Goal: Transaction & Acquisition: Book appointment/travel/reservation

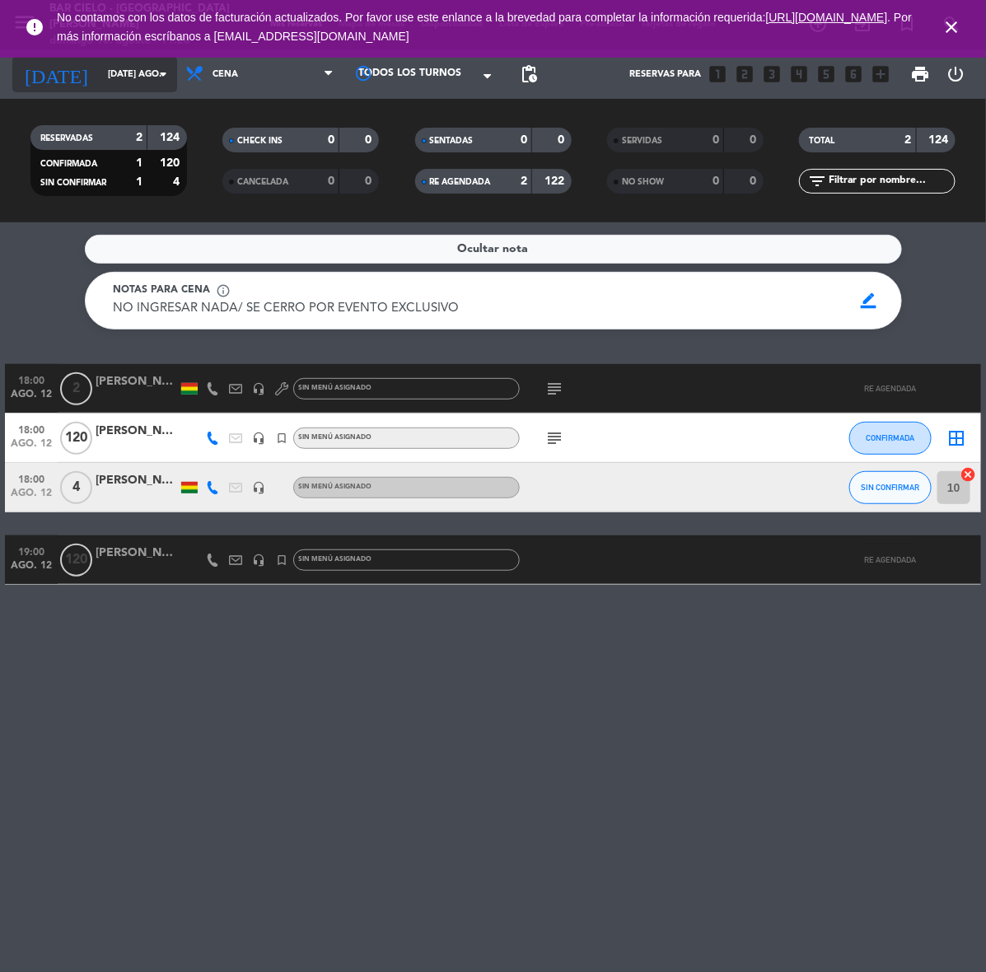
click at [100, 72] on input "[DATE] ago." at bounding box center [162, 74] width 124 height 27
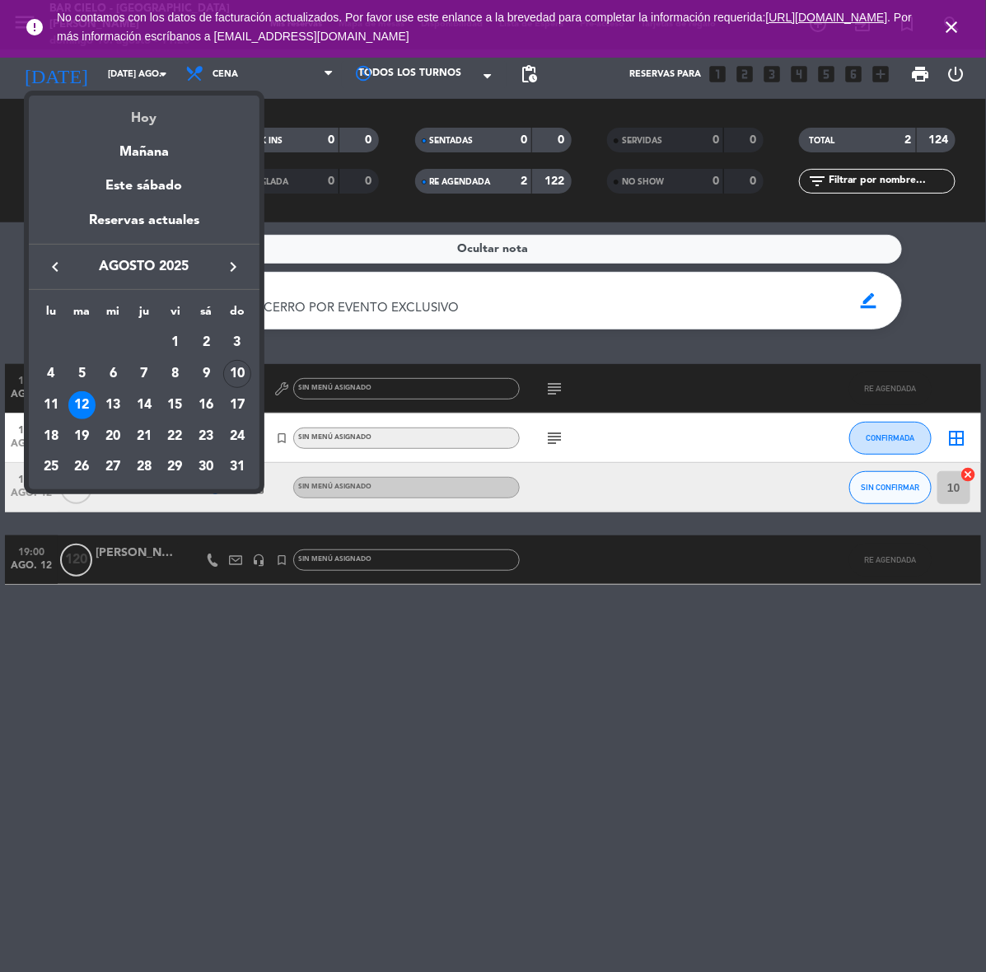
click at [153, 113] on div "Hoy" at bounding box center [144, 113] width 231 height 34
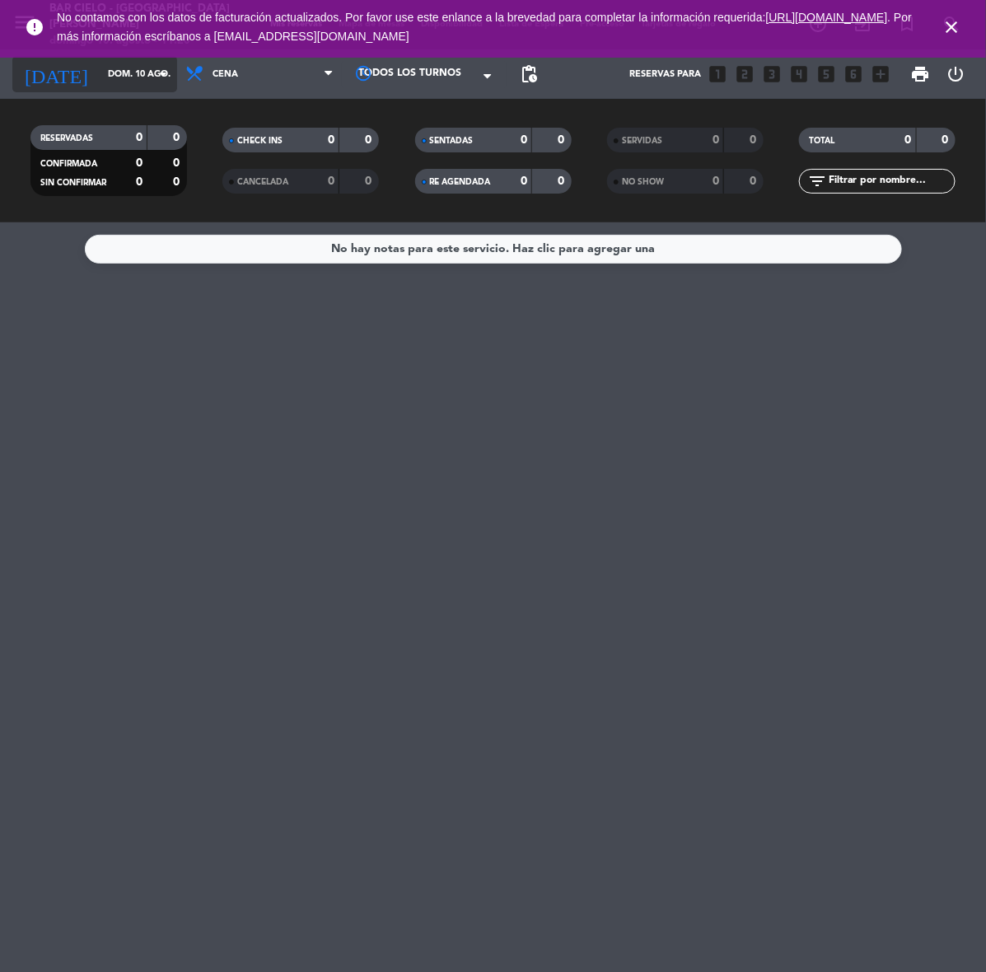
click at [158, 78] on icon "arrow_drop_down" at bounding box center [163, 74] width 20 height 20
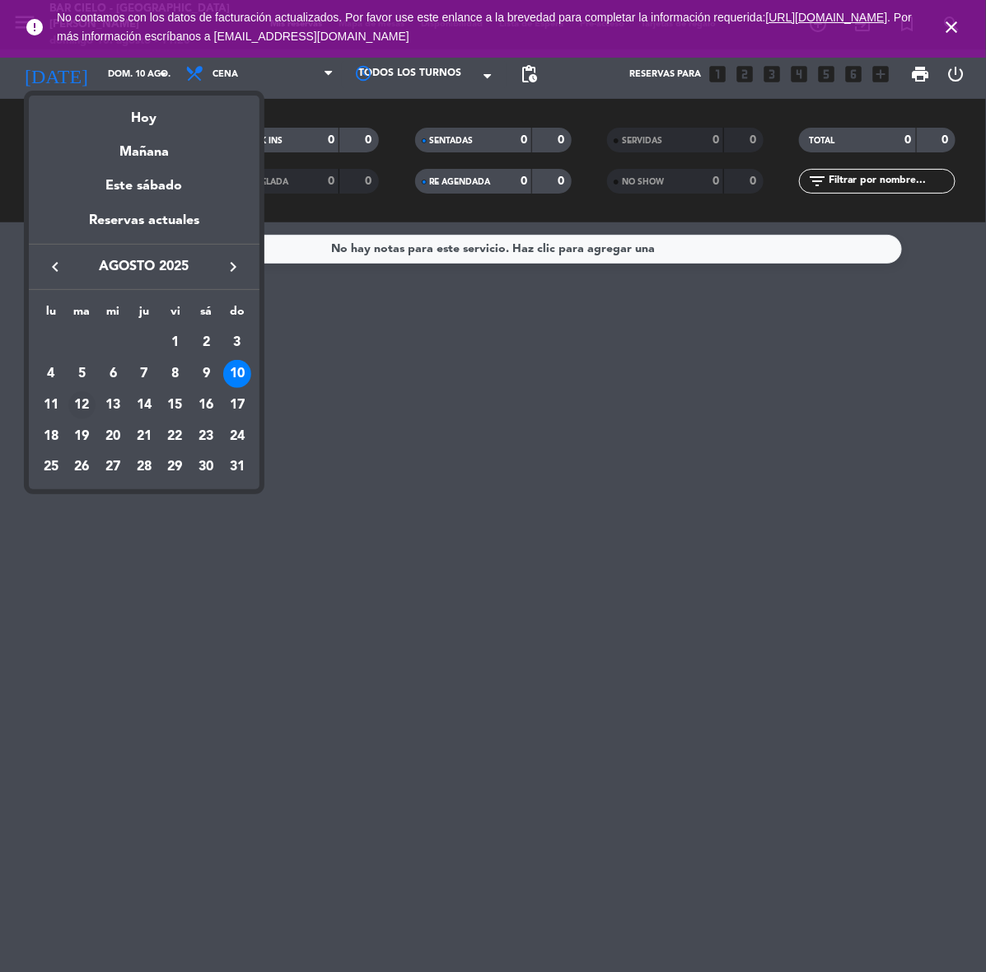
click at [78, 400] on div "12" at bounding box center [82, 405] width 28 height 28
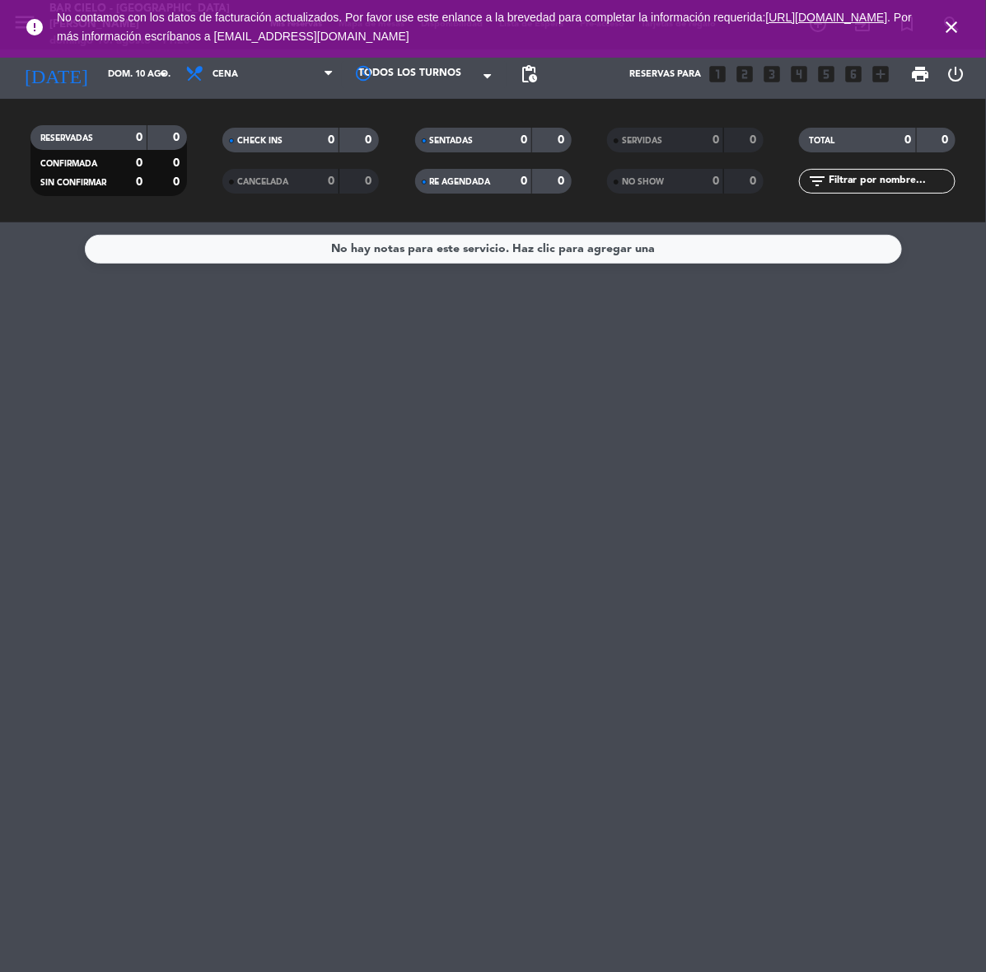
type input "[DATE] ago."
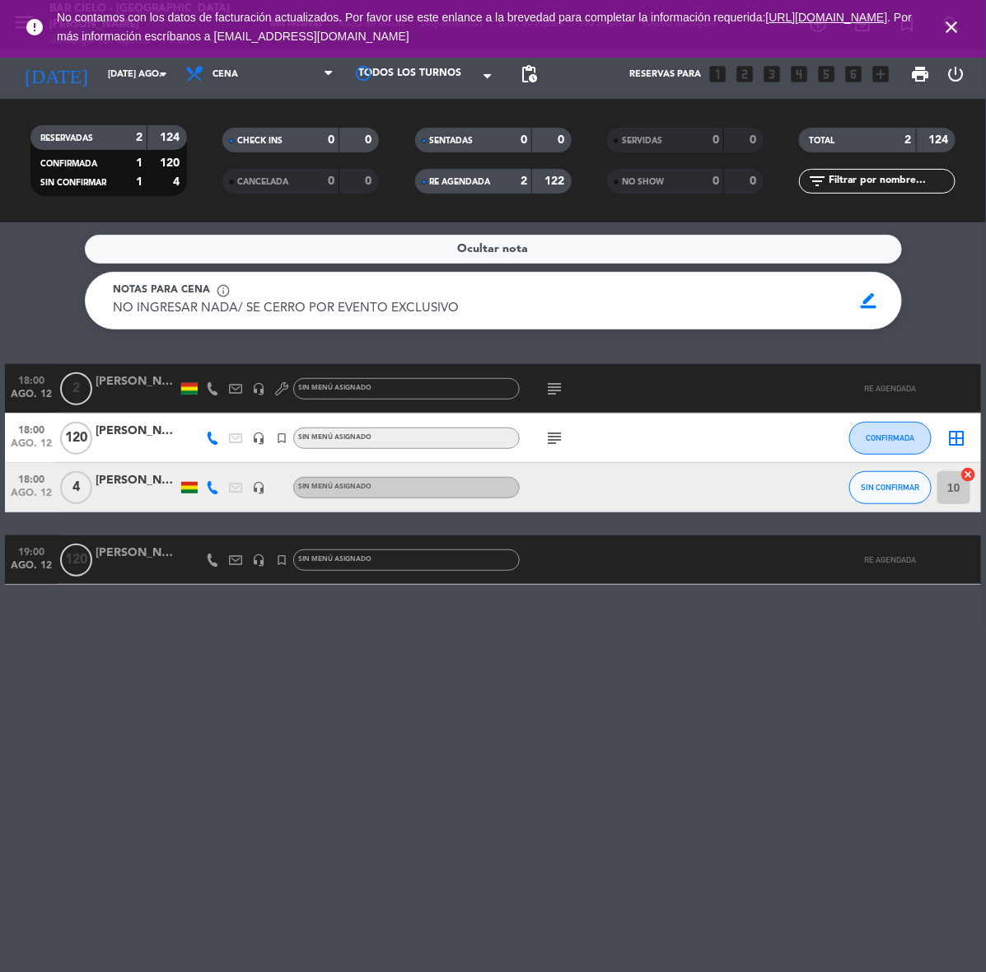
click at [132, 430] on div "[PERSON_NAME]" at bounding box center [137, 431] width 82 height 19
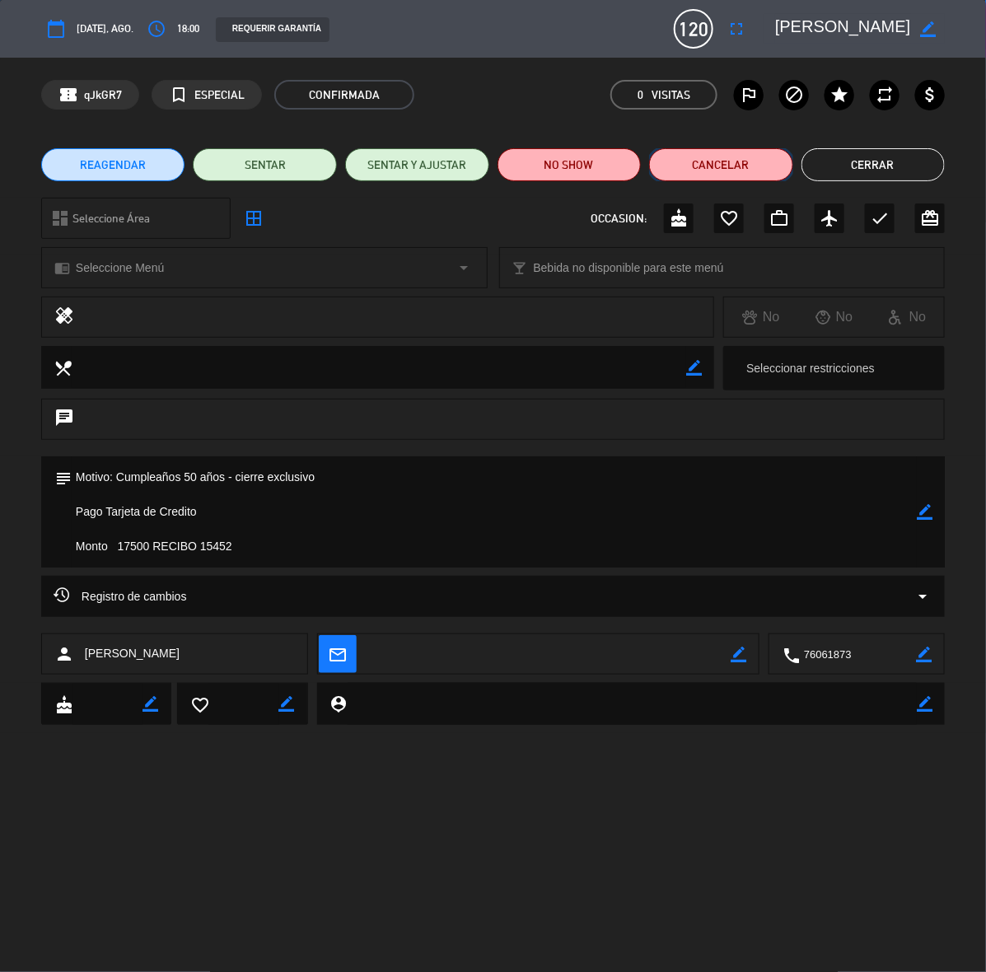
click at [700, 165] on button "Cancelar" at bounding box center [721, 164] width 144 height 33
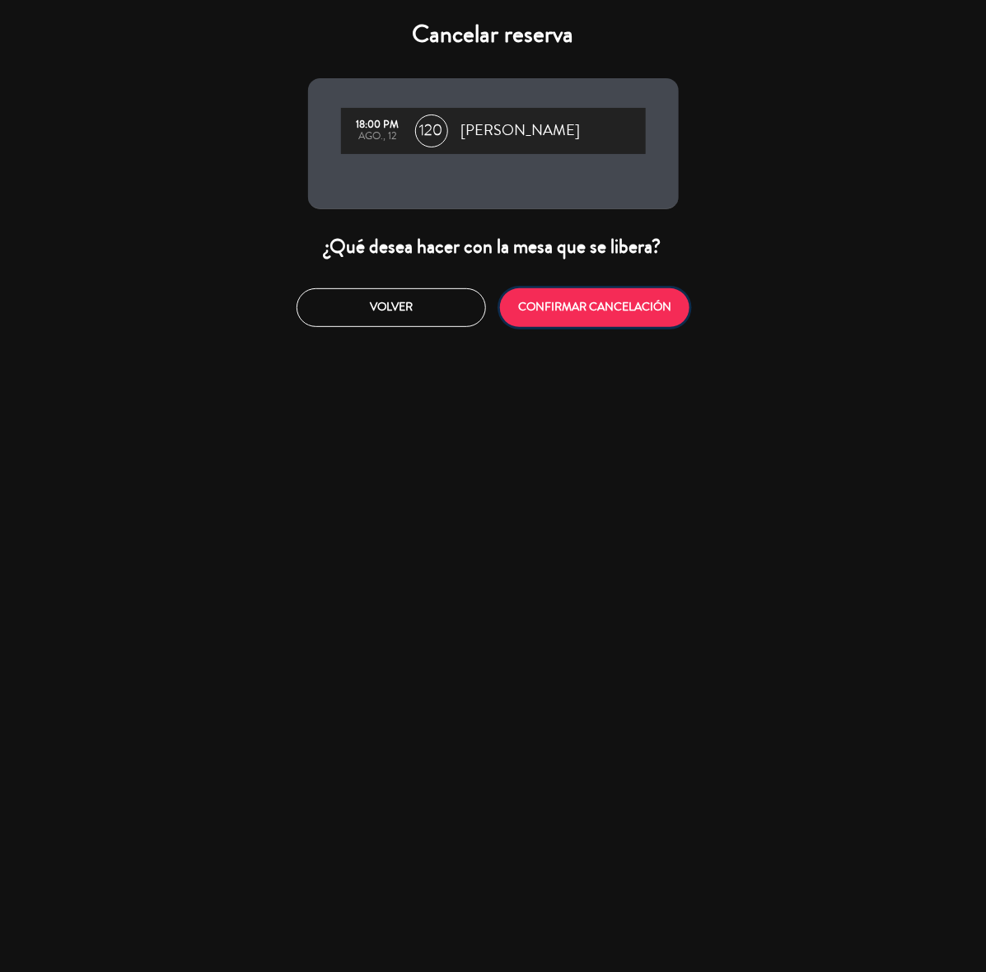
click at [579, 313] on button "CONFIRMAR CANCELACIÓN" at bounding box center [594, 307] width 189 height 39
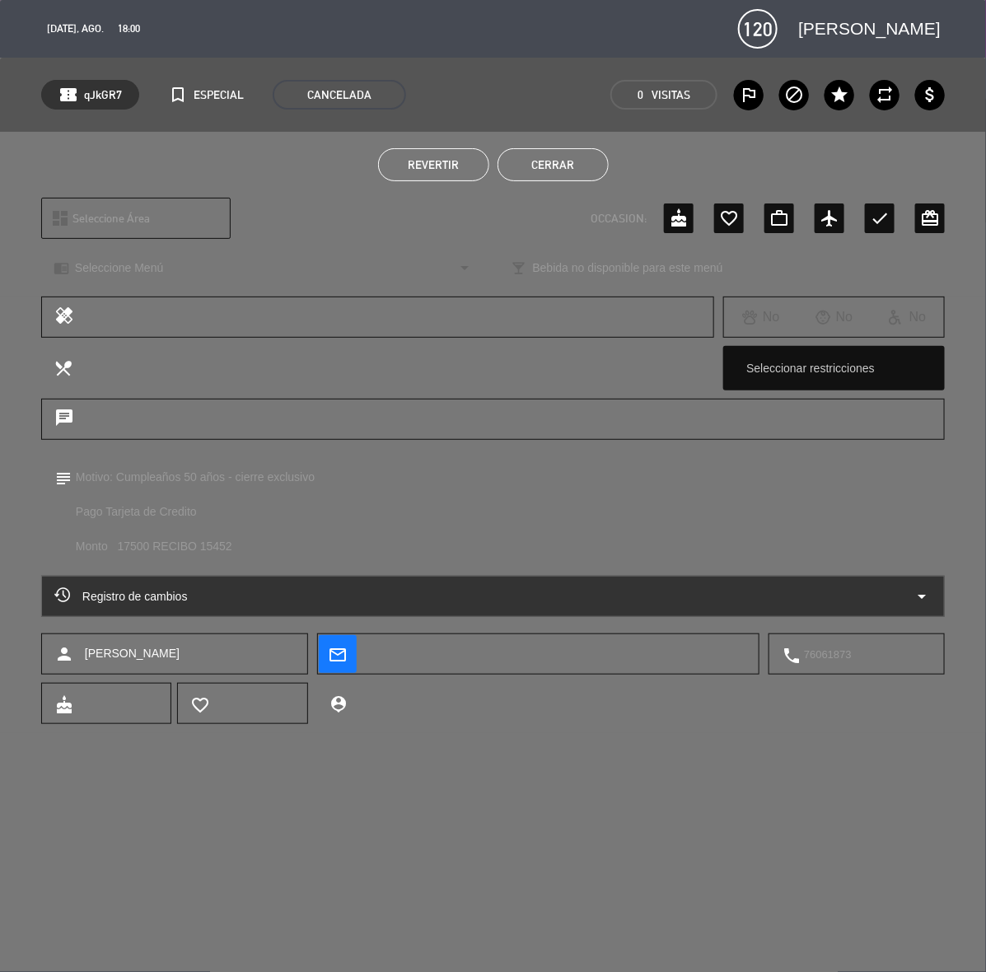
click at [889, 142] on div "Revertir Cerrar" at bounding box center [493, 165] width 986 height 66
click at [560, 162] on button "Cerrar" at bounding box center [552, 164] width 111 height 33
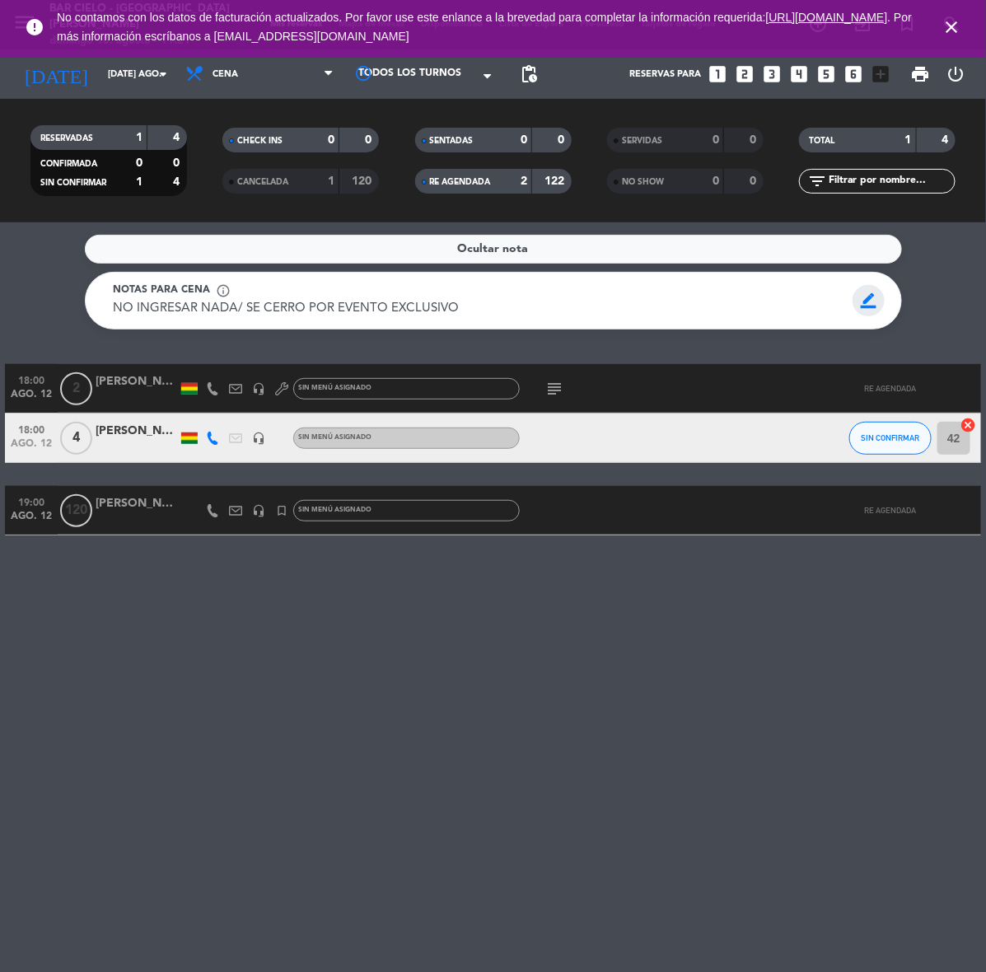
click at [858, 301] on span "border_color" at bounding box center [868, 300] width 32 height 31
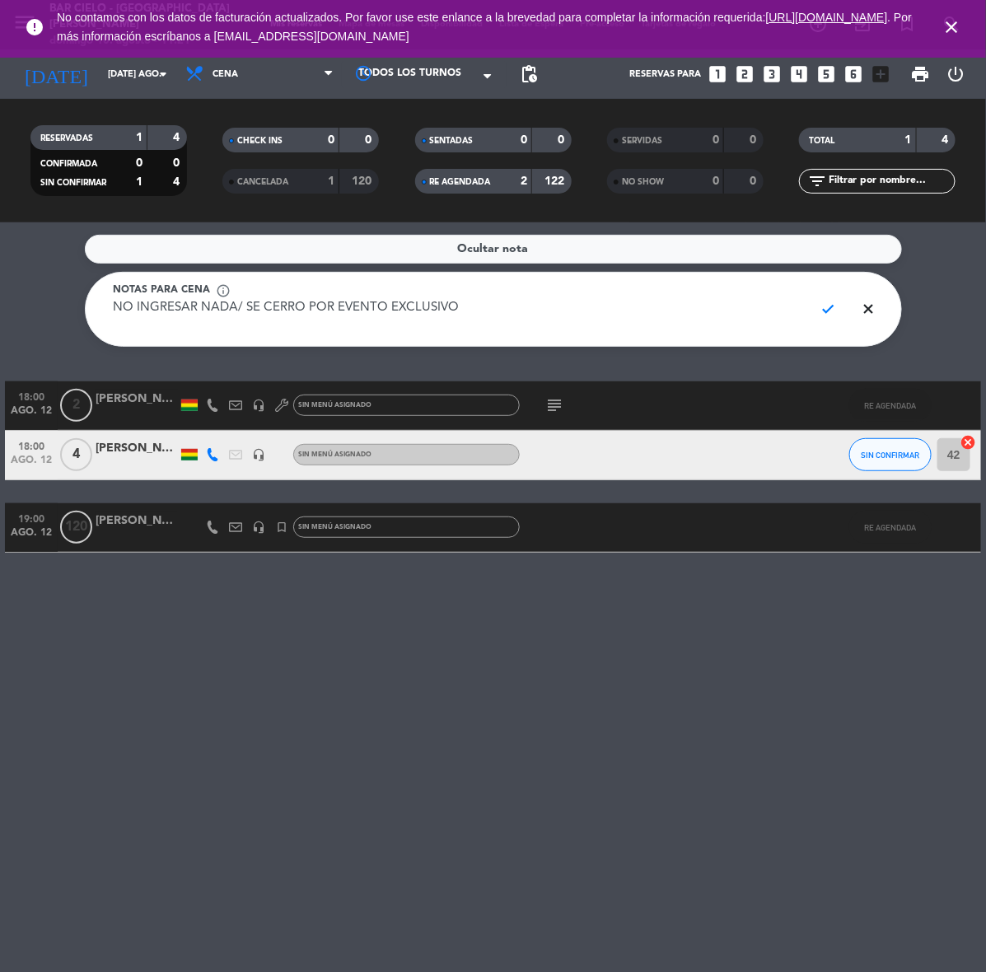
drag, startPoint x: 770, startPoint y: 305, endPoint x: -2, endPoint y: 319, distance: 771.8
click at [0, 319] on html "close × Bar Cielo - Santa [PERSON_NAME] × chrome_reader_mode Listado de Reserva…" at bounding box center [493, 486] width 986 height 972
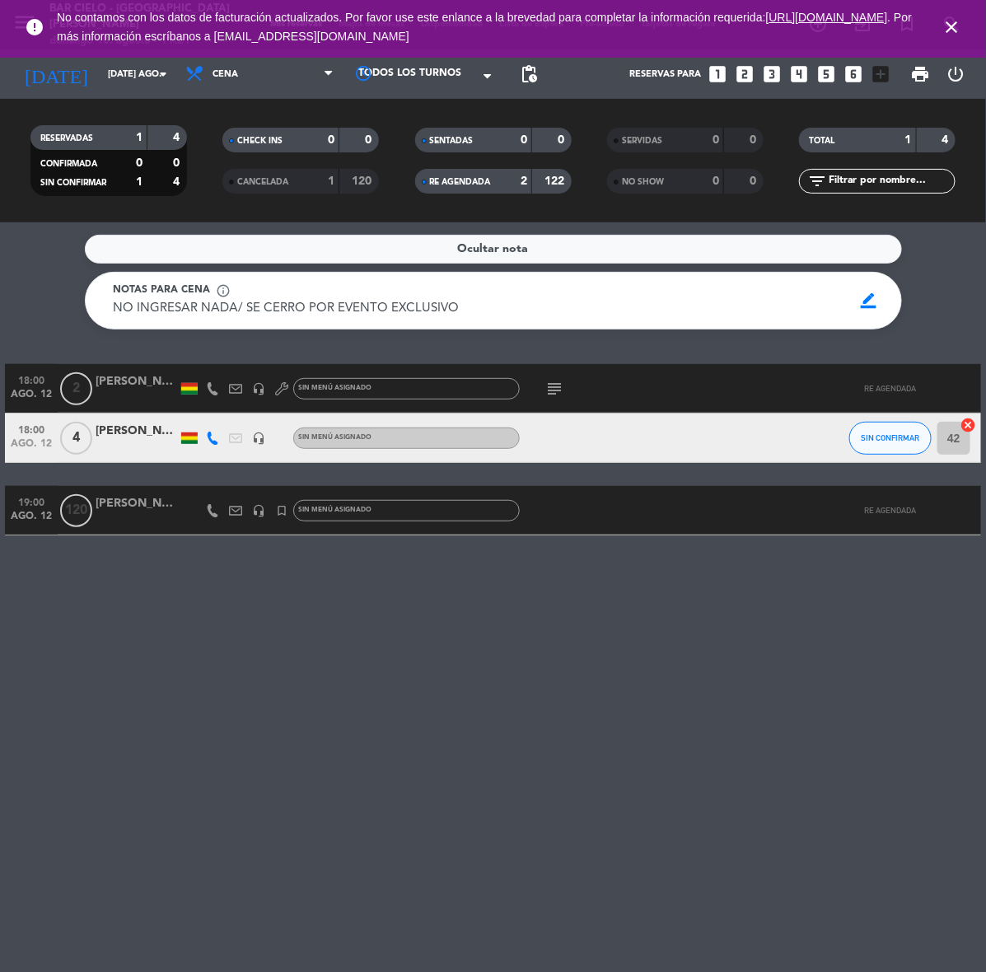
click at [451, 303] on span "NO INGRESAR NADA/ SE CERRO POR EVENTO EXCLUSIVO" at bounding box center [287, 308] width 346 height 12
click at [867, 306] on span "border_color" at bounding box center [868, 300] width 32 height 31
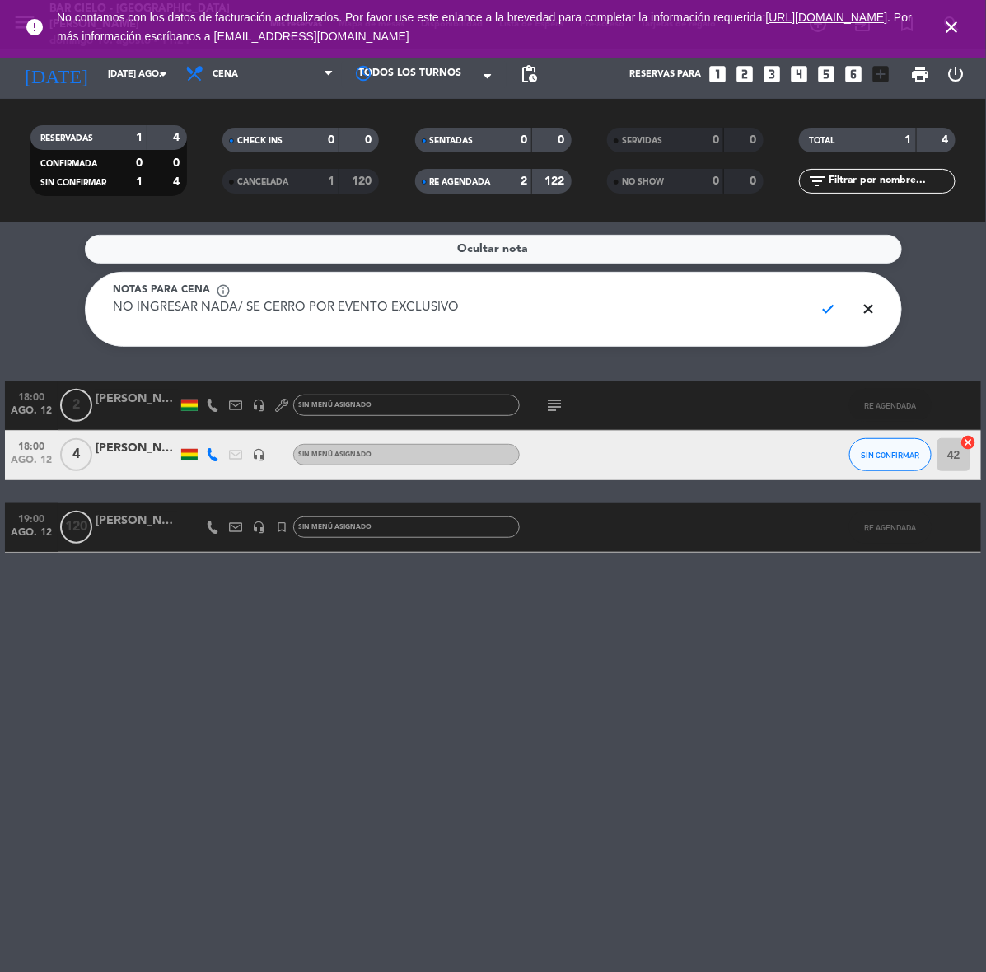
click at [793, 315] on textarea "NO INGRESAR NADA/ SE CERRO POR EVENTO EXCLUSIVO" at bounding box center [458, 317] width 688 height 37
click at [0, 0] on lt-div at bounding box center [0, 0] width 0 height 0
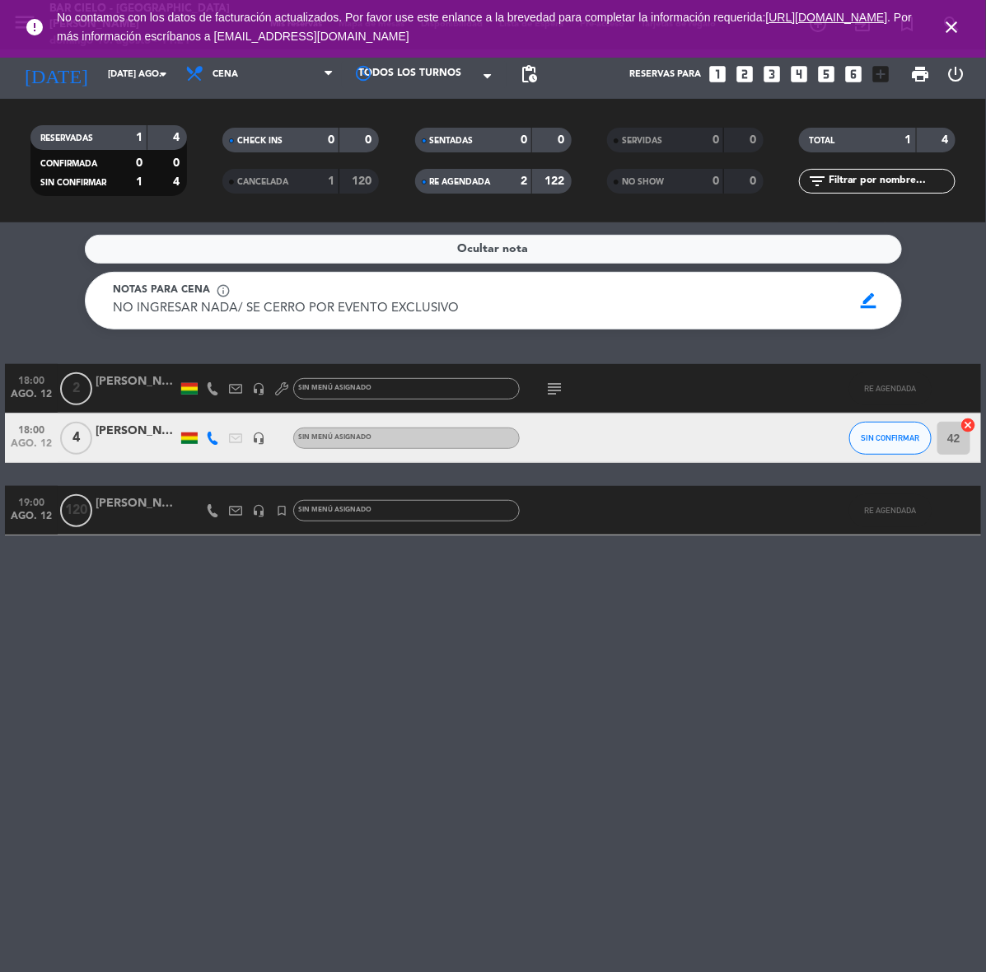
click at [675, 311] on div "NO INGRESAR NADA/ SE CERRO POR EVENTO EXCLUSIVO NO INGRESAR NADA/ SE CERRO POR …" at bounding box center [478, 309] width 728 height 20
click at [673, 311] on div "NO INGRESAR NADA/ SE CERRO POR EVENTO EXCLUSIVO NO INGRESAR NADA/ SE CERRO POR …" at bounding box center [478, 309] width 728 height 20
drag, startPoint x: 664, startPoint y: 303, endPoint x: 875, endPoint y: 313, distance: 211.1
click at [671, 305] on div "NO INGRESAR NADA/ SE CERRO POR EVENTO EXCLUSIVO NO INGRESAR NADA/ SE CERRO POR …" at bounding box center [478, 309] width 728 height 20
click at [870, 299] on span "border_color" at bounding box center [868, 300] width 32 height 31
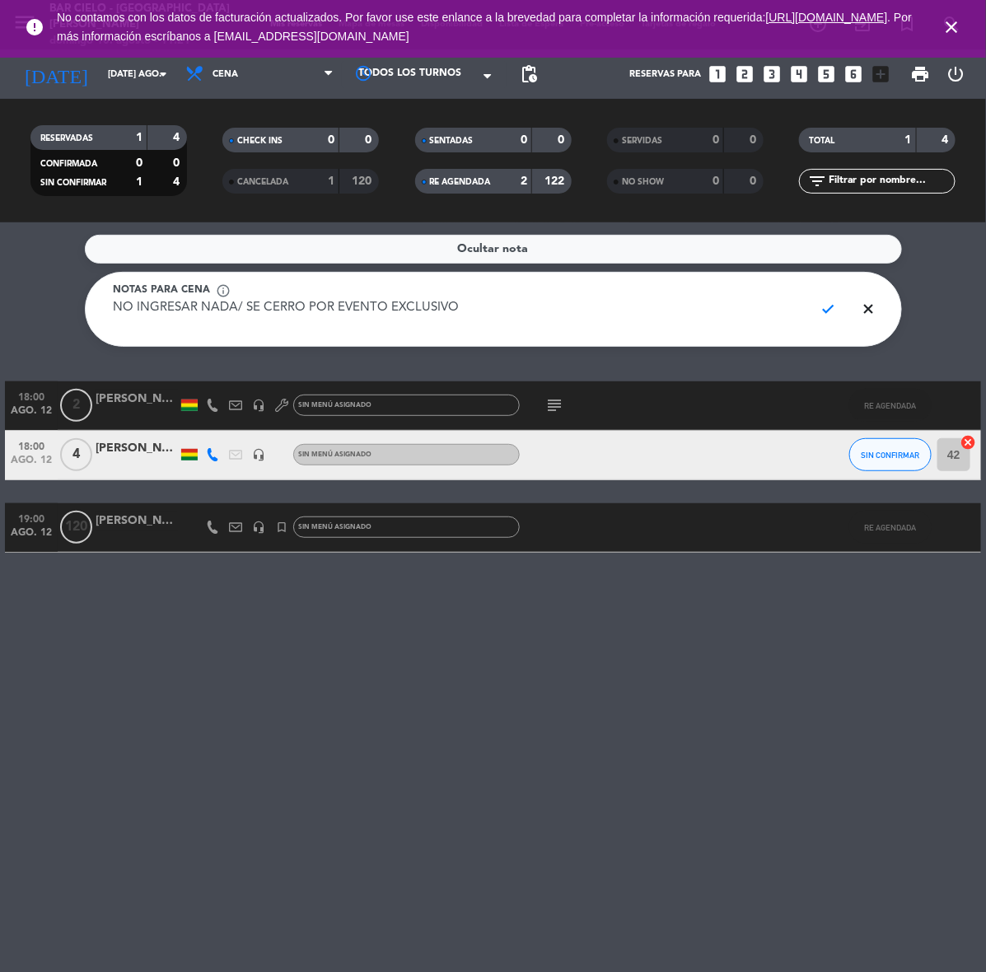
click at [735, 306] on textarea "NO INGRESAR NADA/ SE CERRO POR EVENTO EXCLUSIVO" at bounding box center [458, 317] width 688 height 37
click at [734, 307] on textarea "NO INGRESAR NADA/ SE CERRO POR EVENTO EXCLUSIVO" at bounding box center [458, 317] width 688 height 37
click at [734, 309] on textarea "NO INGRESAR NADA/ SE CERRO POR EVENTO EXCLUSIVO" at bounding box center [458, 317] width 688 height 37
type textarea "."
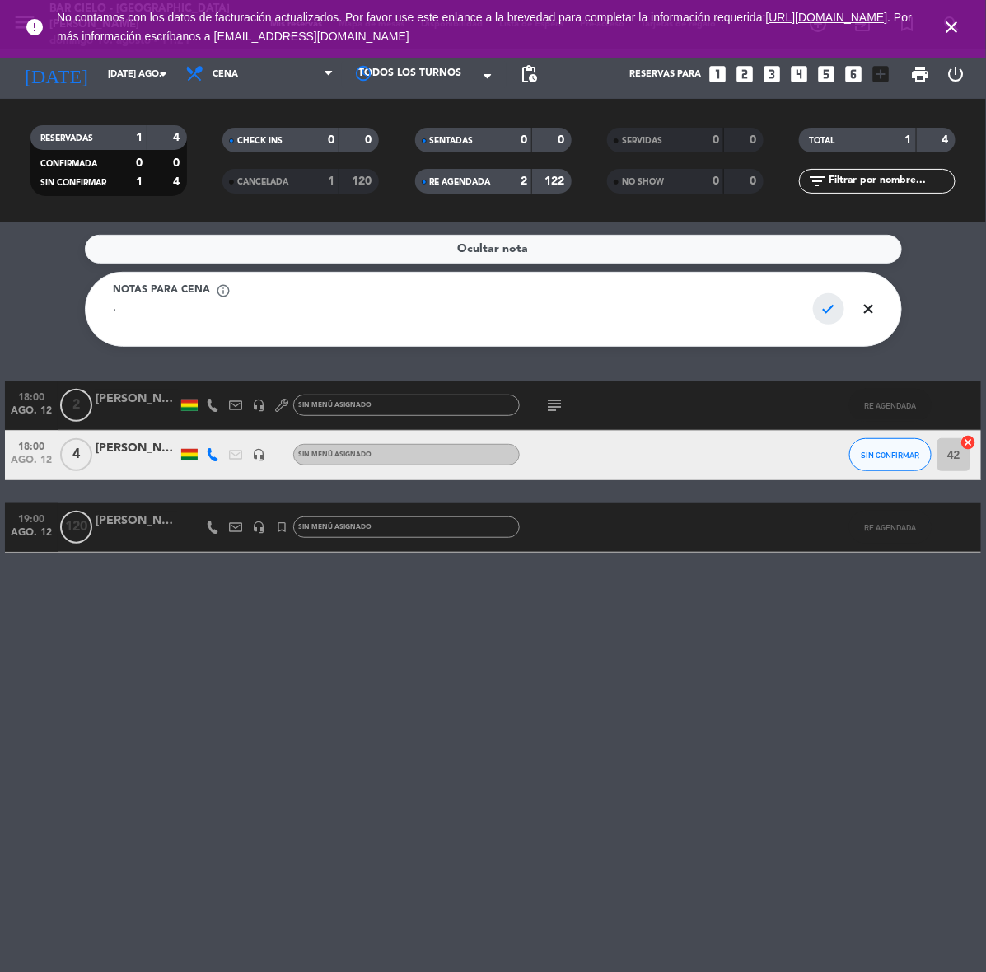
click at [832, 307] on span "check" at bounding box center [829, 308] width 32 height 31
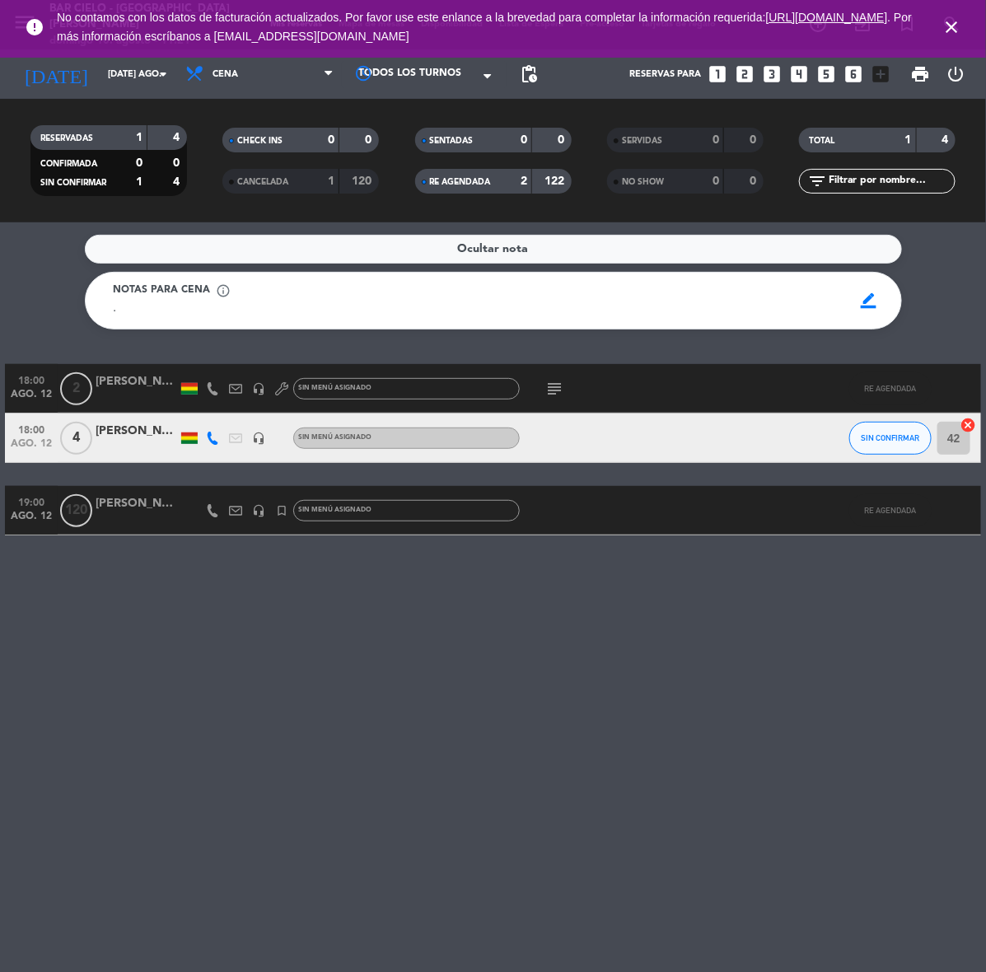
click at [958, 30] on span "close" at bounding box center [951, 27] width 44 height 44
click at [953, 30] on icon "close" at bounding box center [951, 27] width 20 height 20
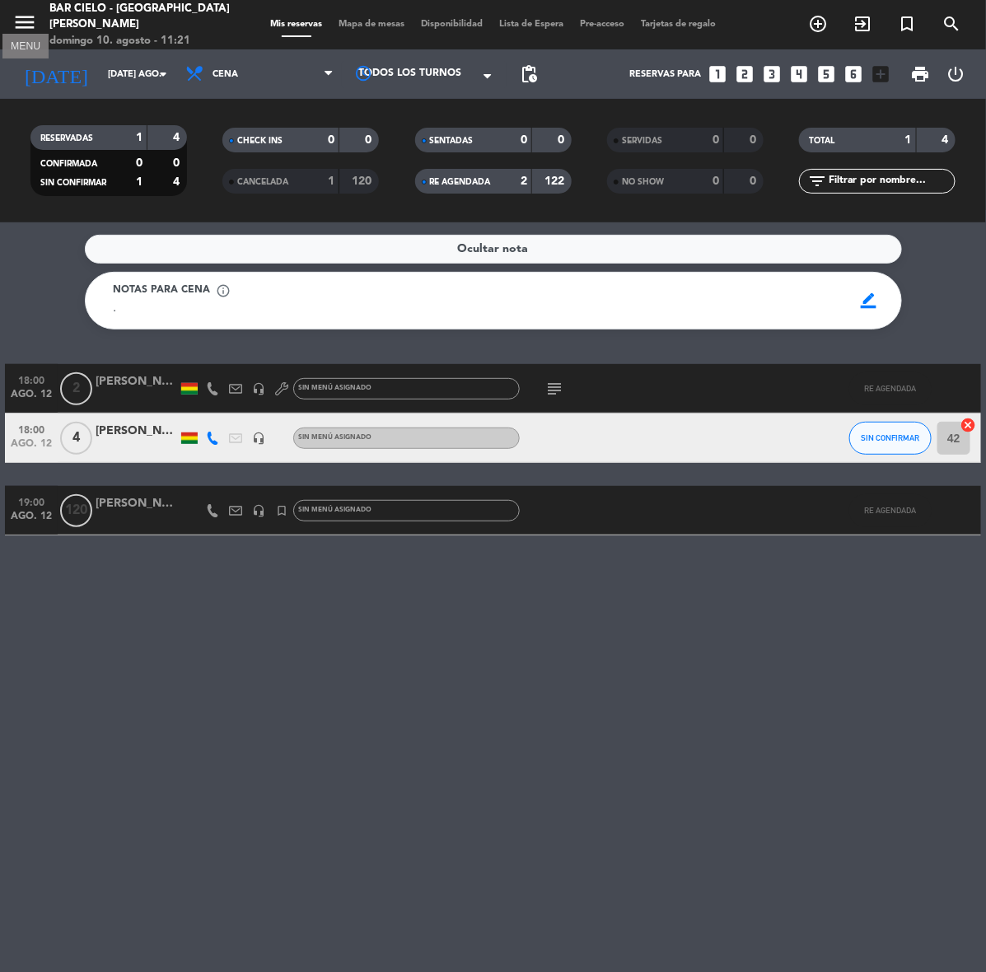
click at [15, 22] on icon "menu" at bounding box center [24, 22] width 25 height 25
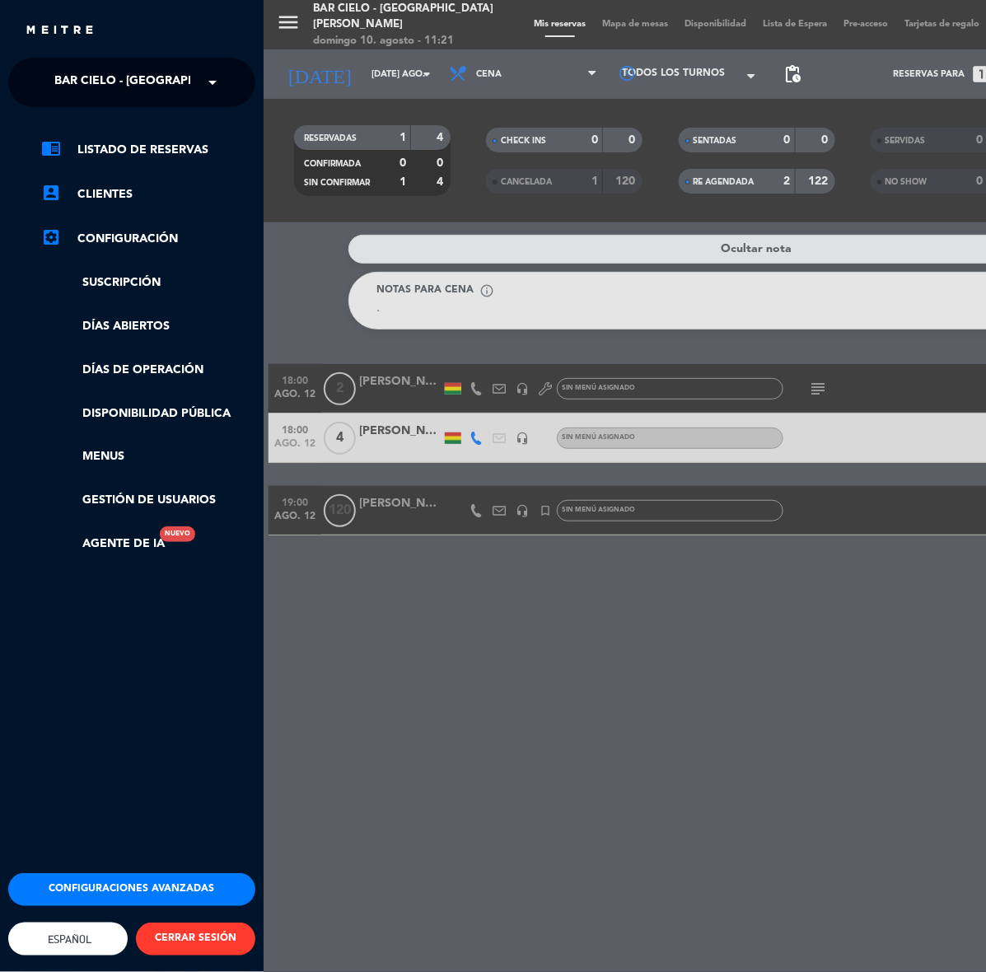
click at [162, 314] on ul "chrome_reader_mode Listado de Reservas account_box Clientes settings_applicatio…" at bounding box center [131, 346] width 247 height 413
click at [161, 318] on link "Días abiertos" at bounding box center [148, 326] width 214 height 19
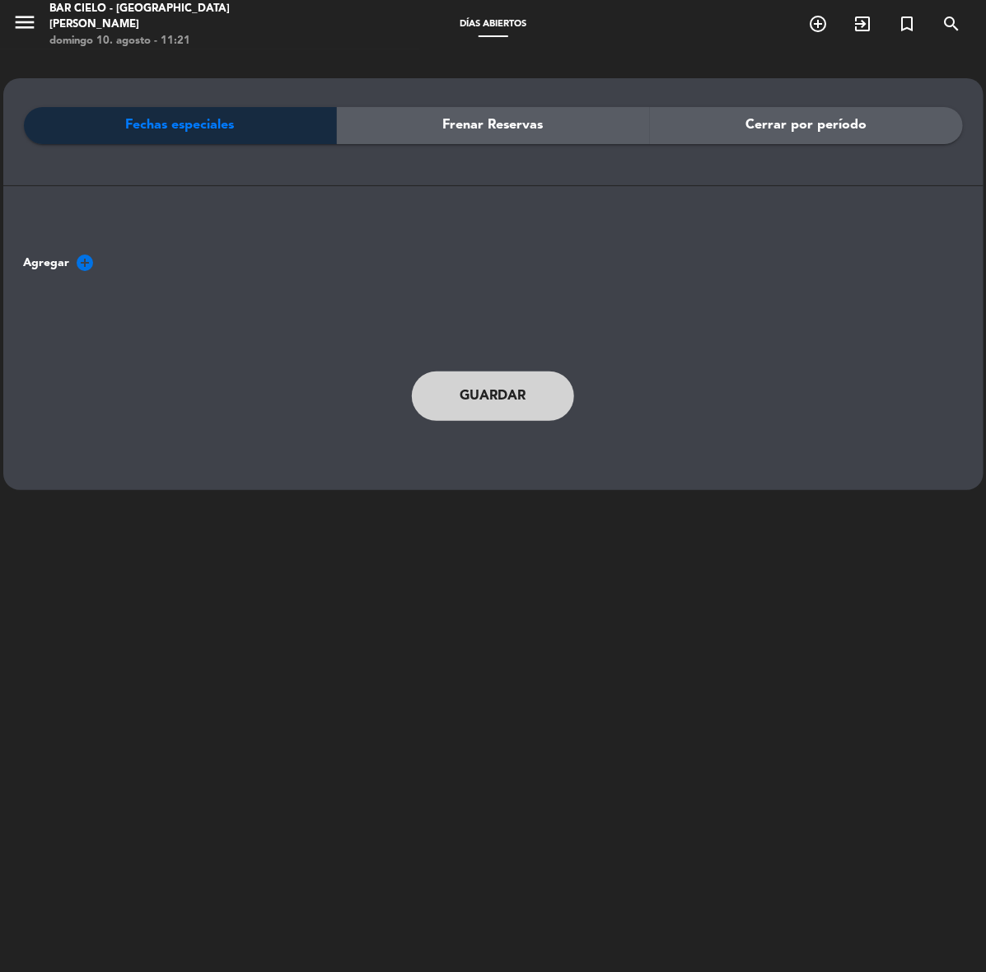
click at [801, 125] on span "Cerrar por período" at bounding box center [805, 124] width 121 height 21
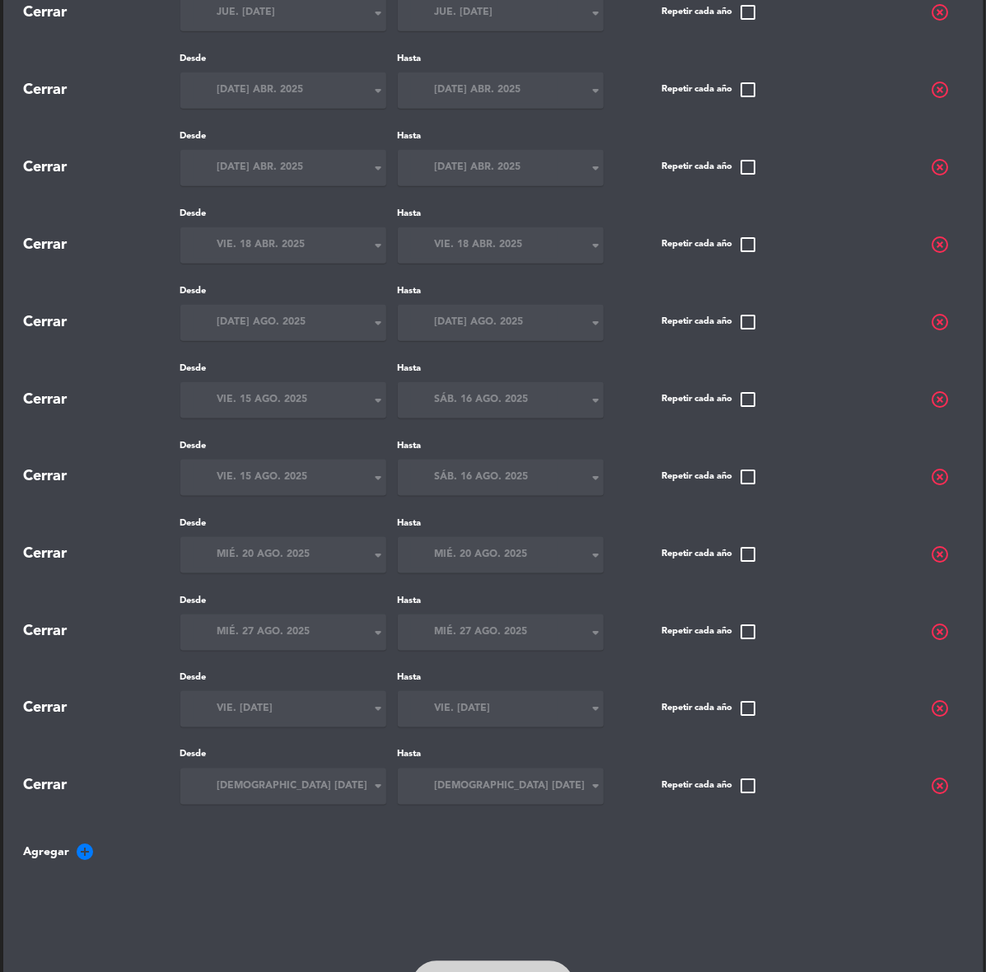
scroll to position [438, 0]
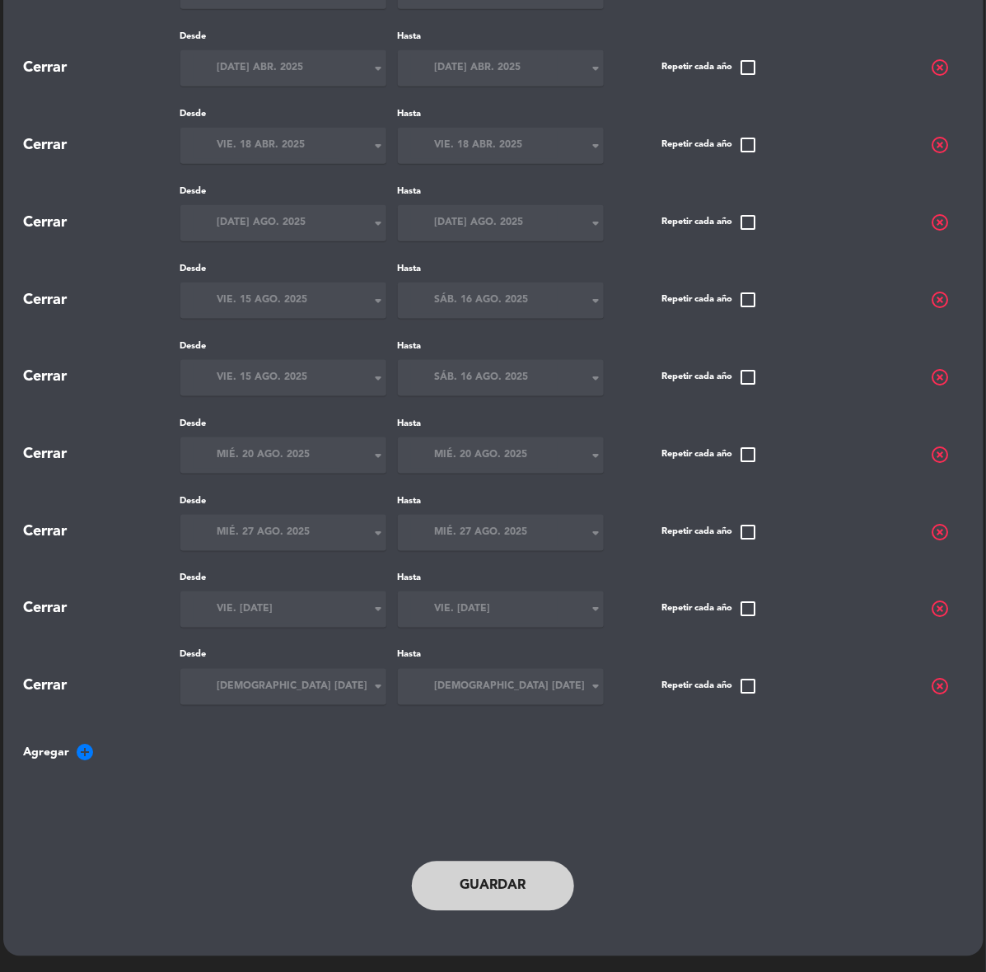
click at [944, 223] on span "highlight_off" at bounding box center [941, 222] width 20 height 20
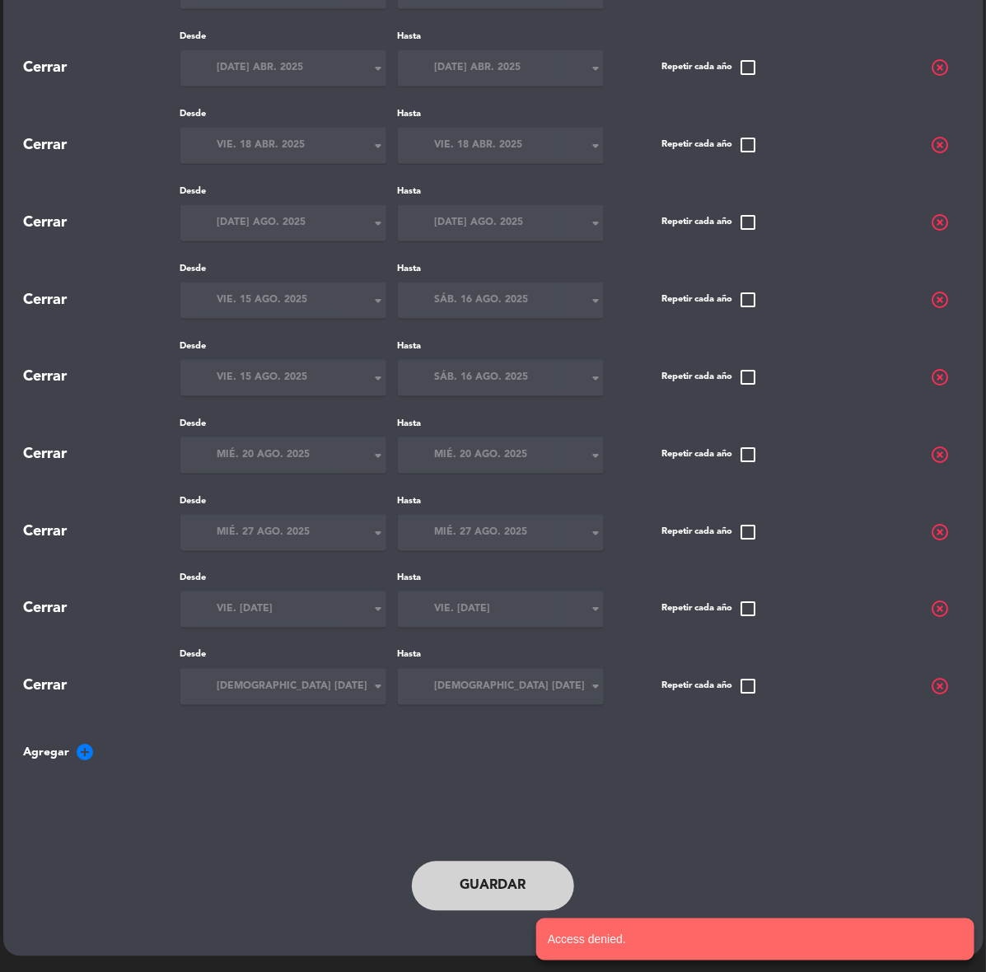
click at [944, 223] on span "highlight_off" at bounding box center [941, 222] width 20 height 20
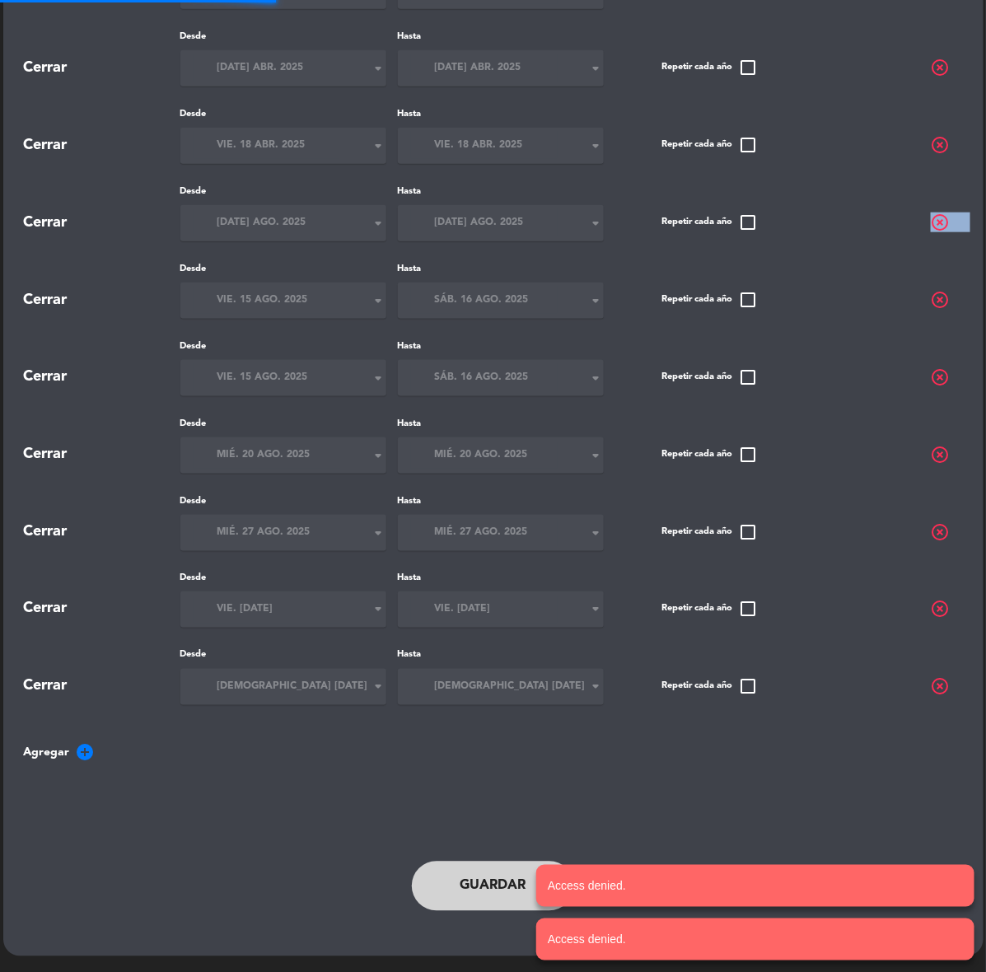
click at [944, 223] on span "highlight_off" at bounding box center [941, 222] width 20 height 20
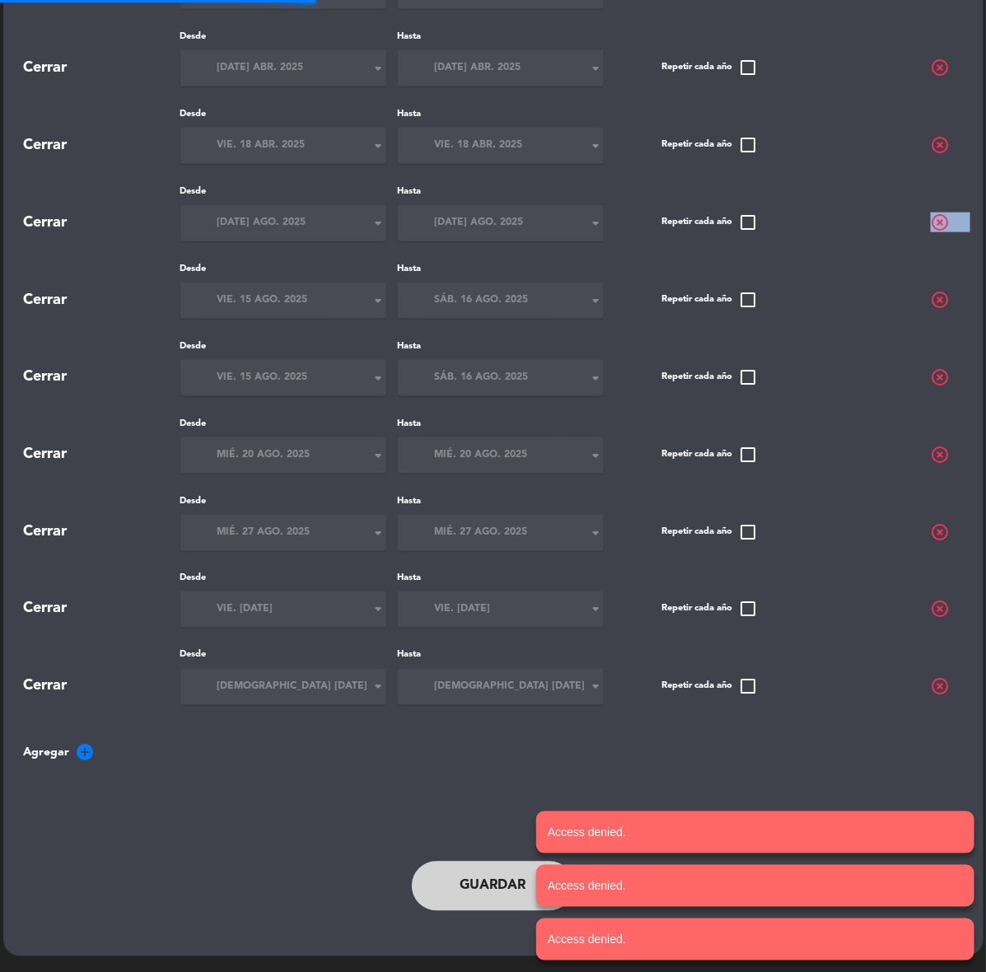
click at [944, 223] on span "highlight_off" at bounding box center [941, 222] width 20 height 20
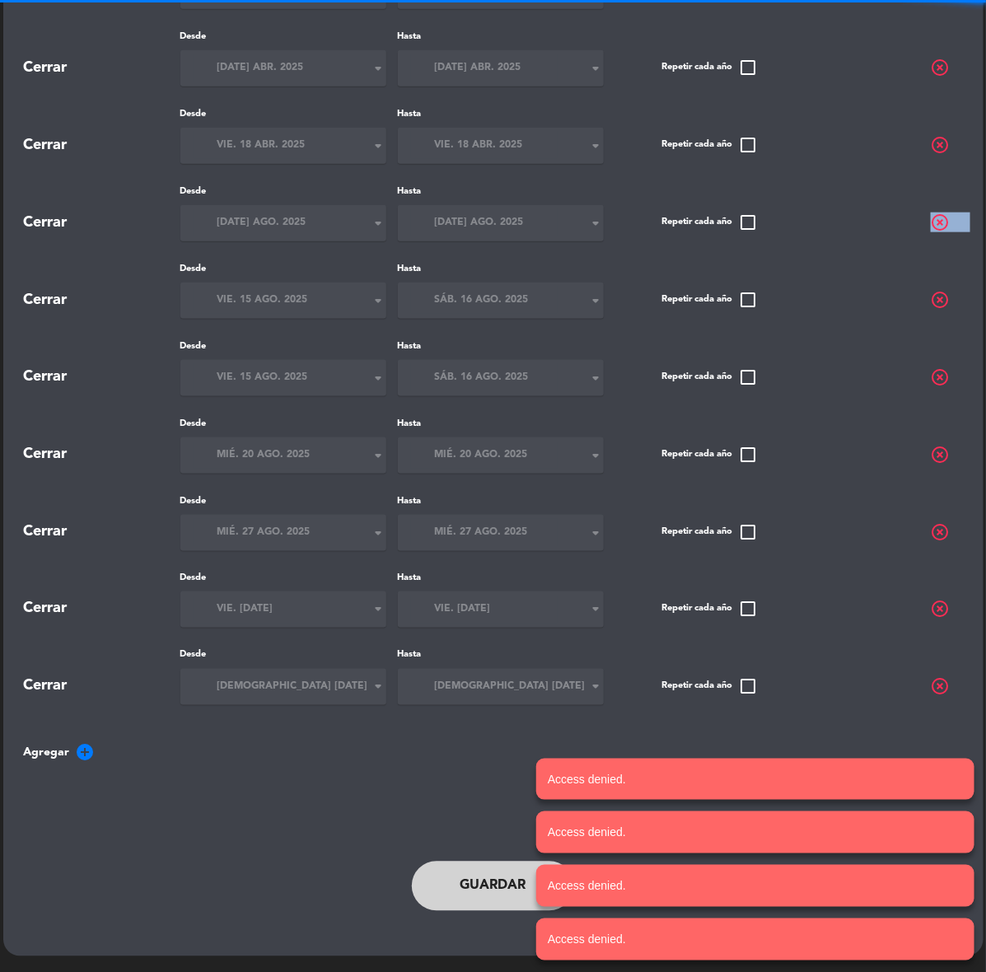
click at [944, 223] on span "highlight_off" at bounding box center [941, 222] width 20 height 20
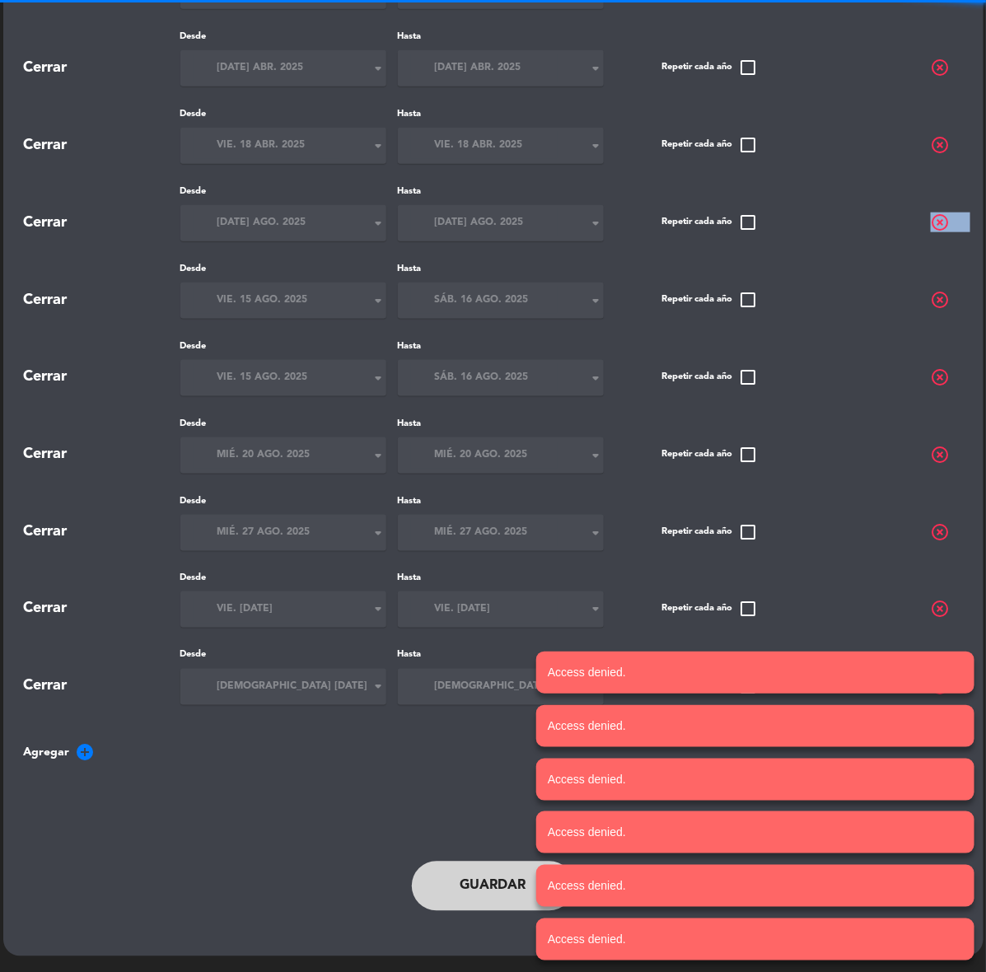
click at [944, 223] on span "highlight_off" at bounding box center [941, 222] width 20 height 20
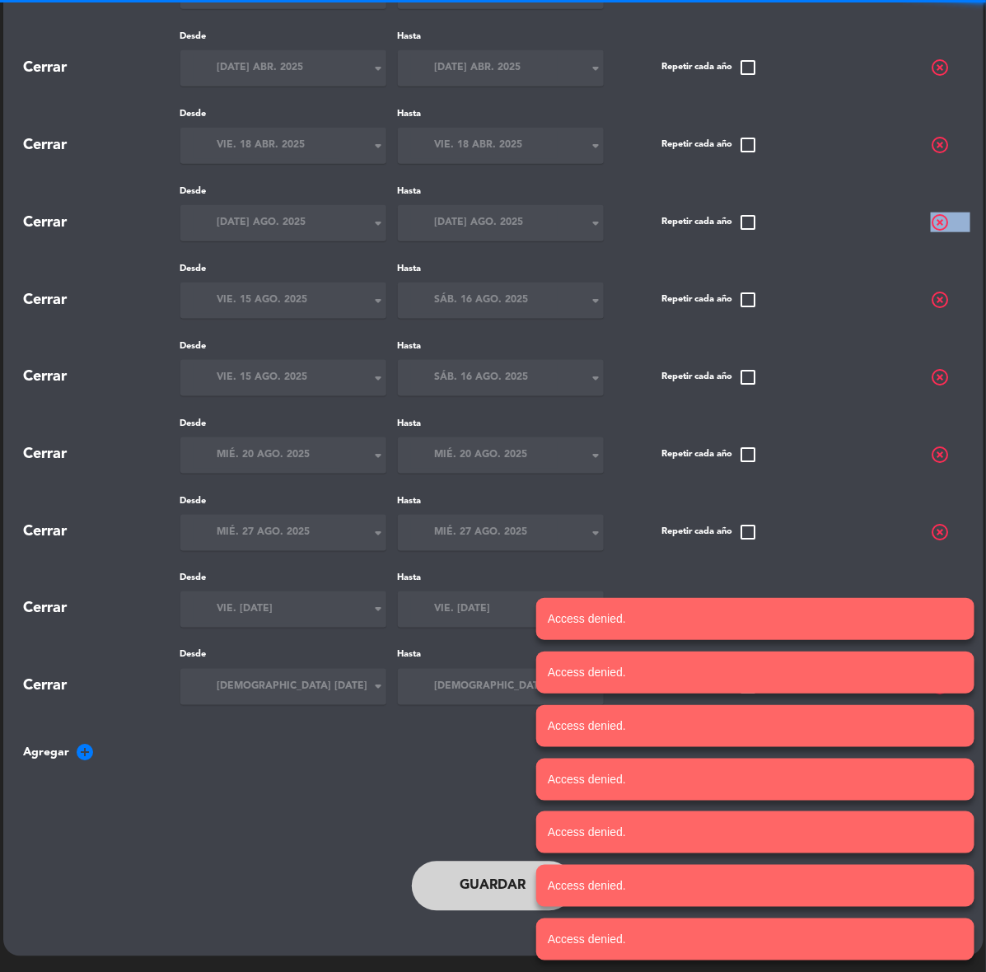
click at [944, 223] on span "highlight_off" at bounding box center [941, 222] width 20 height 20
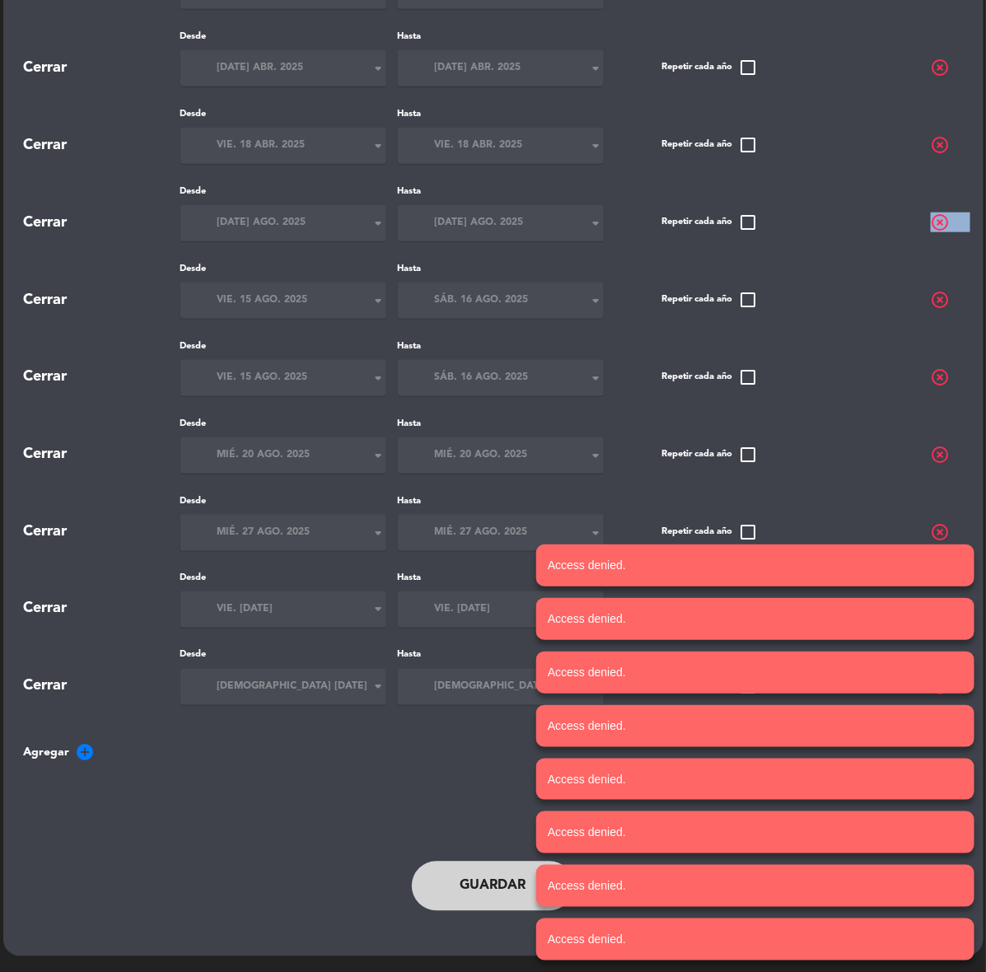
click at [492, 908] on button "Guardar" at bounding box center [493, 885] width 163 height 49
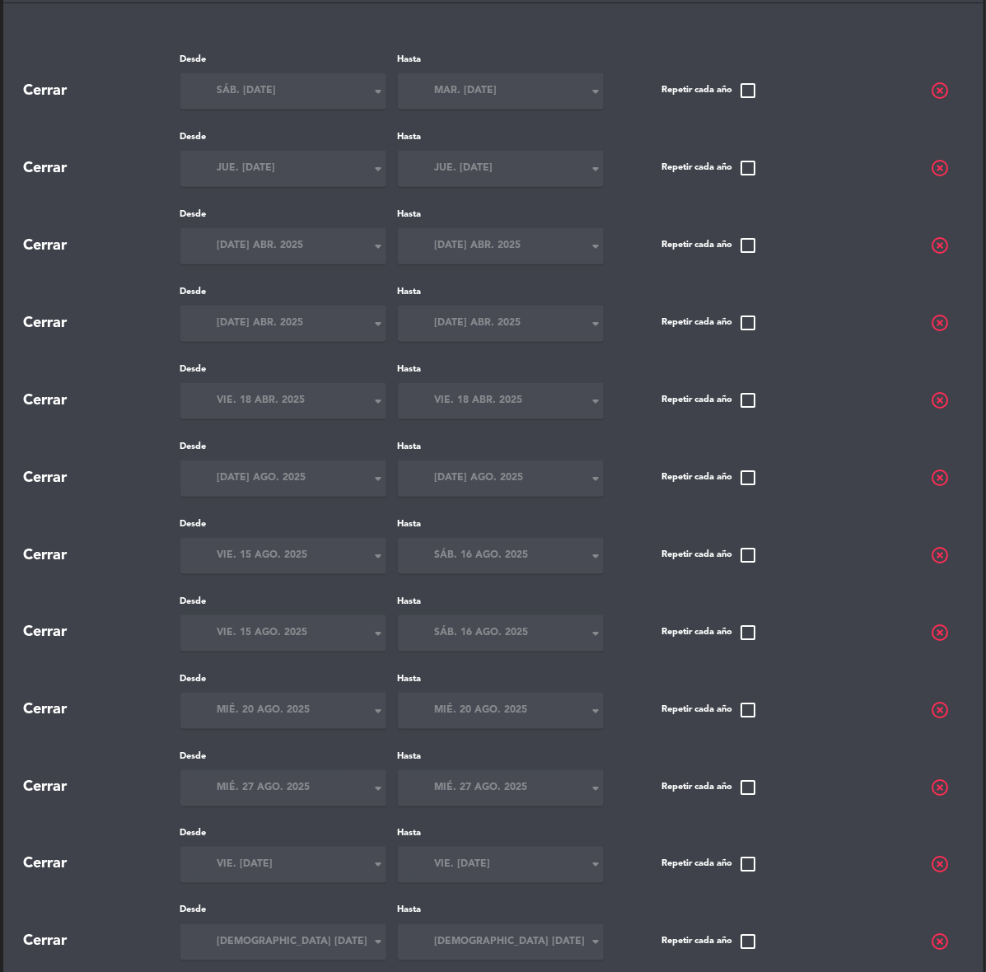
scroll to position [0, 0]
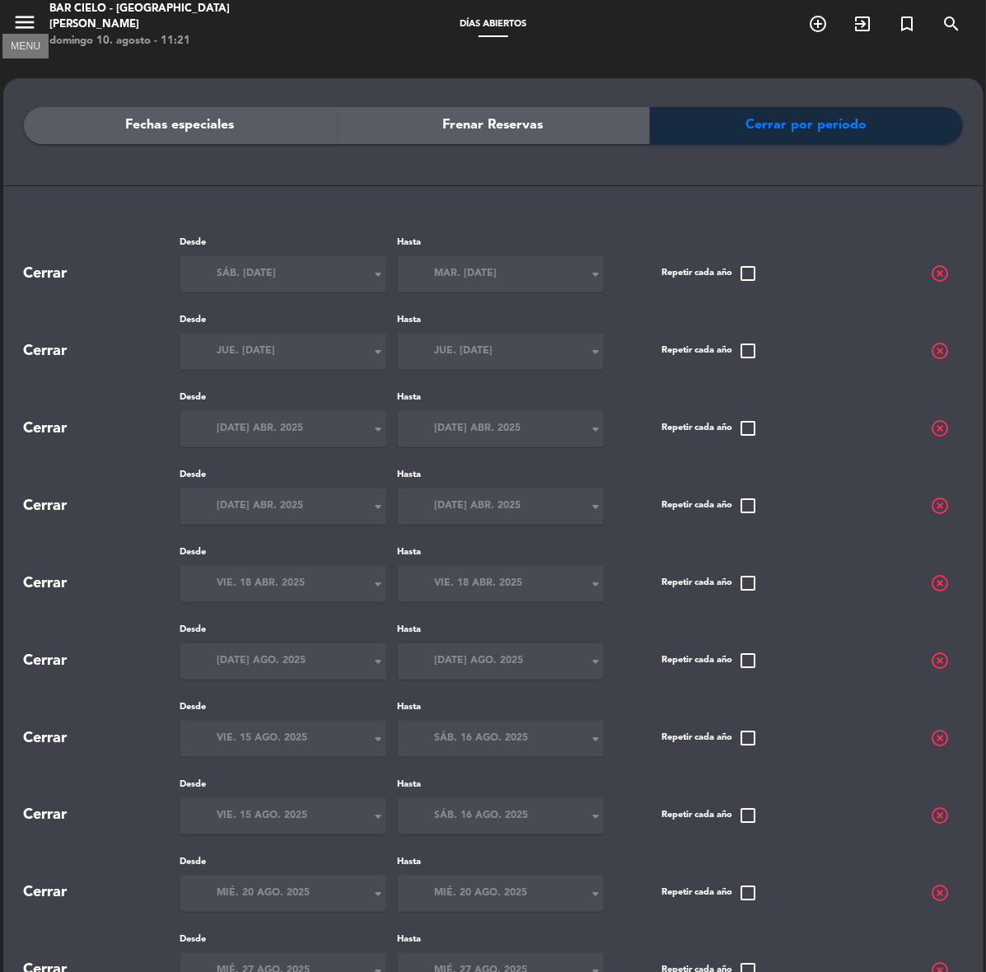
click at [13, 22] on icon "menu" at bounding box center [24, 22] width 25 height 25
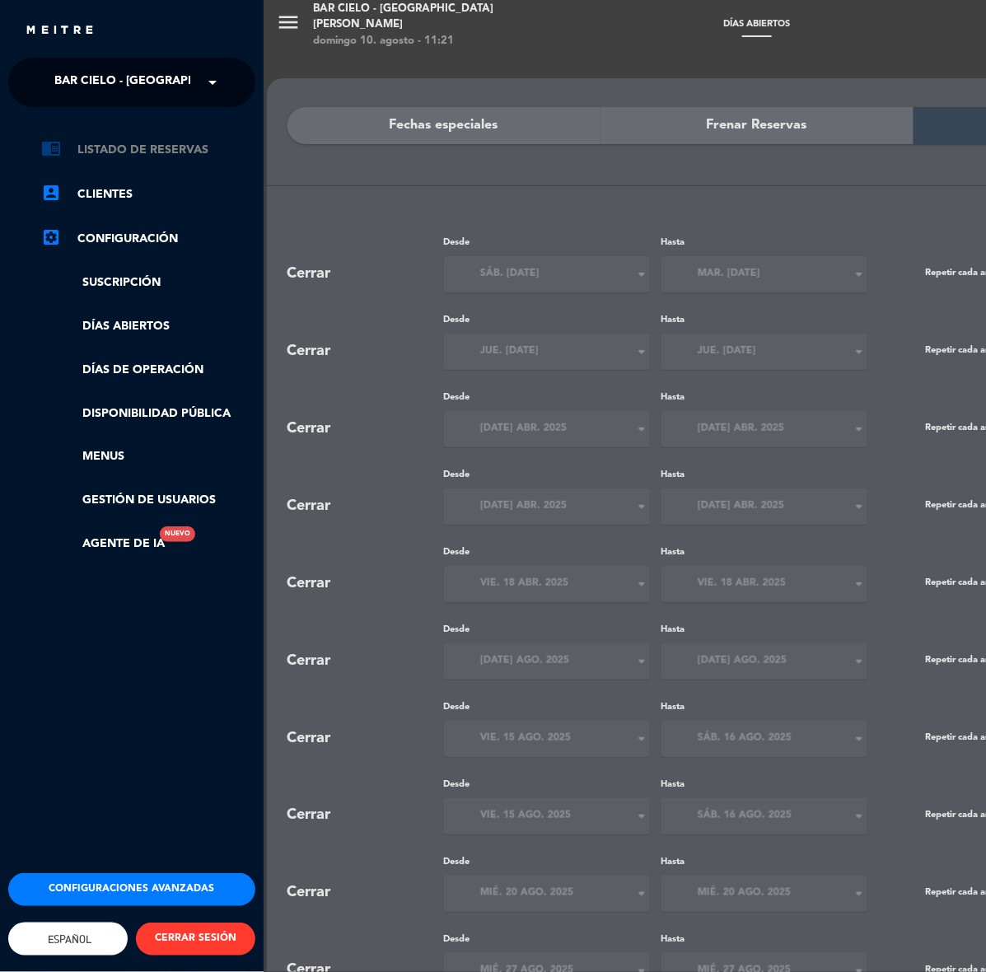
click at [95, 151] on link "chrome_reader_mode Listado de Reservas" at bounding box center [148, 150] width 214 height 20
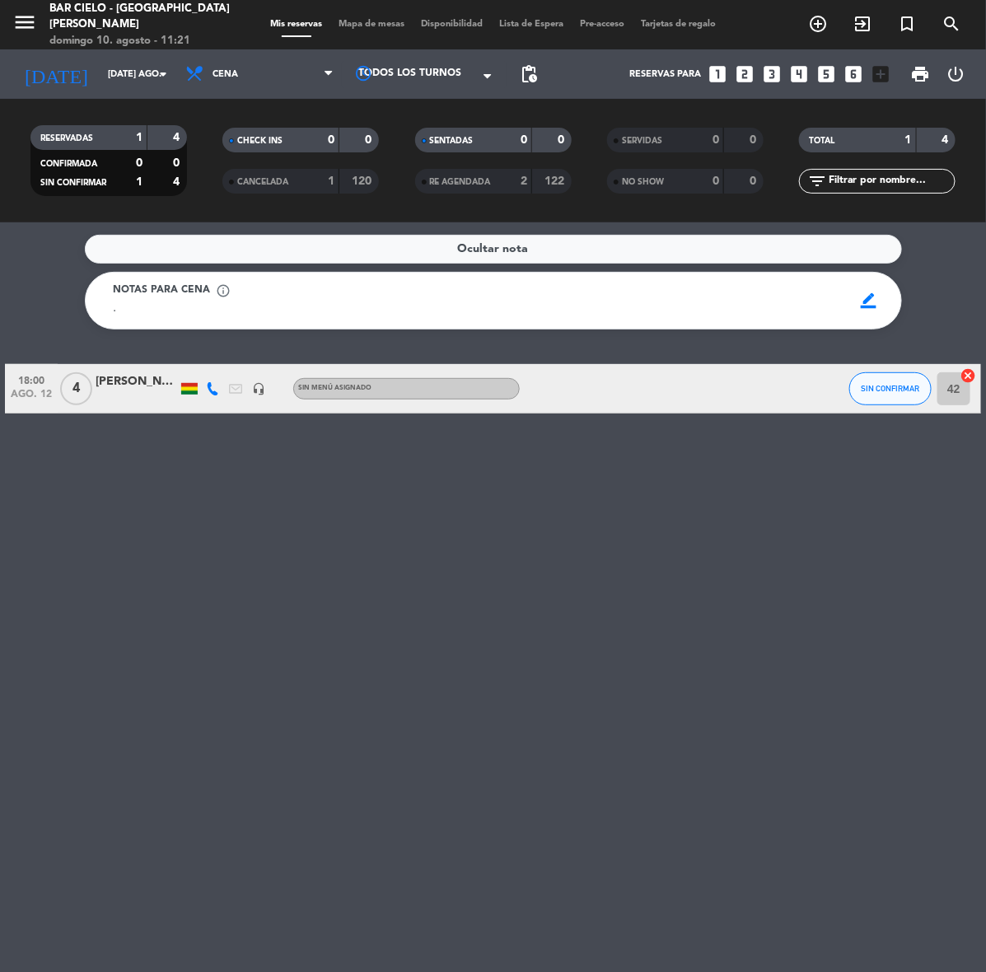
click at [793, 77] on icon "looks_4" at bounding box center [799, 73] width 21 height 21
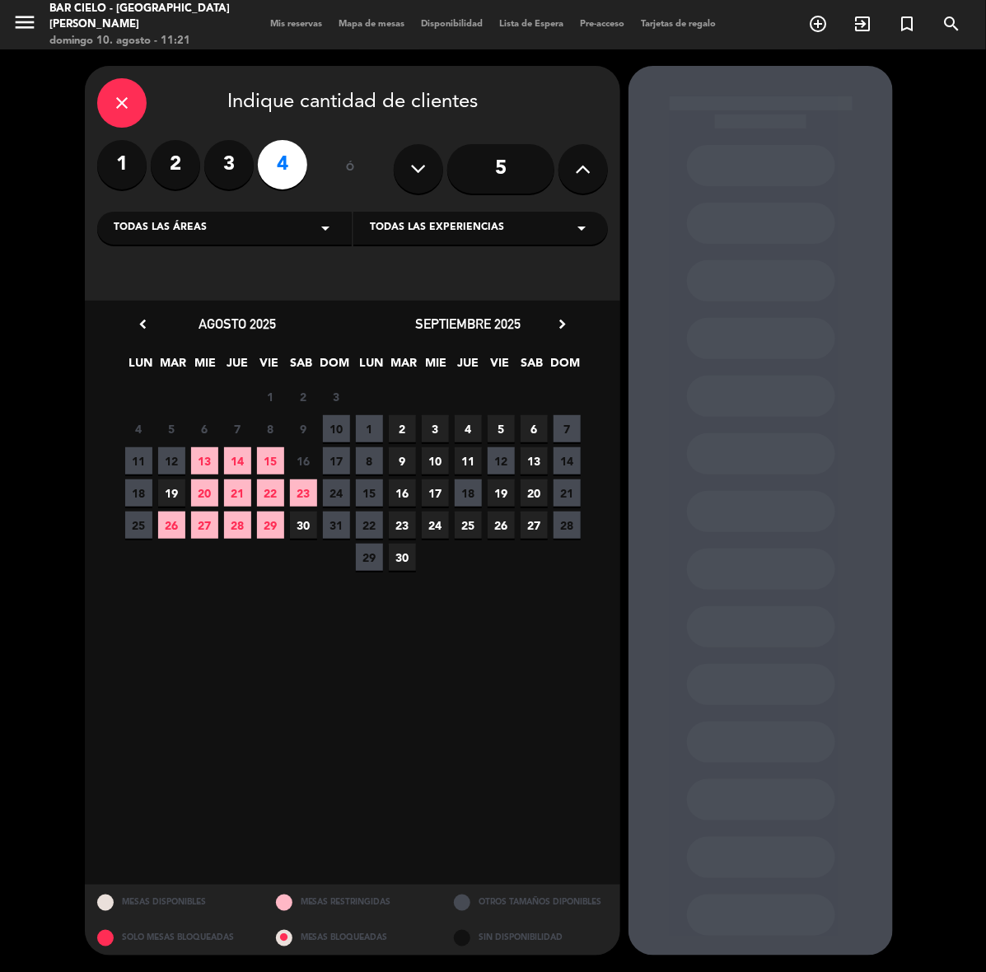
click at [179, 465] on span "12" at bounding box center [171, 460] width 27 height 27
click at [118, 104] on icon "close" at bounding box center [122, 103] width 20 height 20
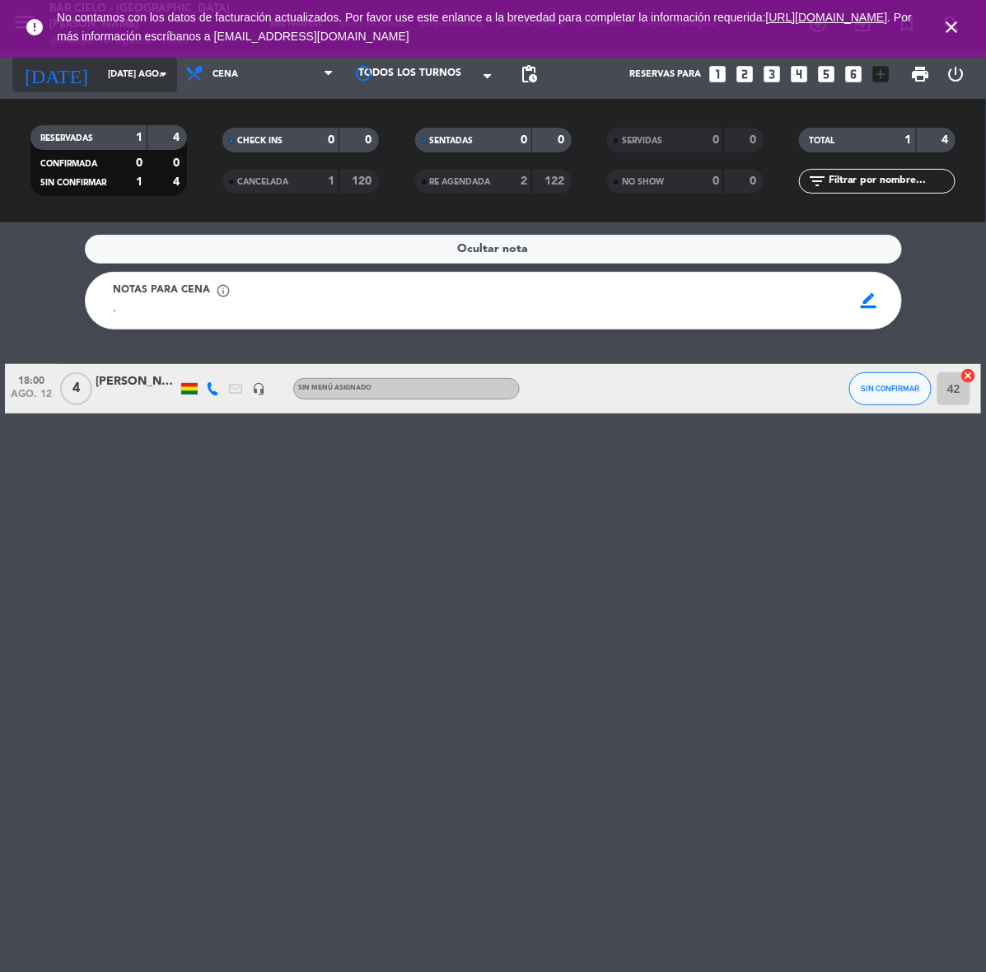
click at [100, 74] on input "[DATE] ago." at bounding box center [162, 74] width 124 height 27
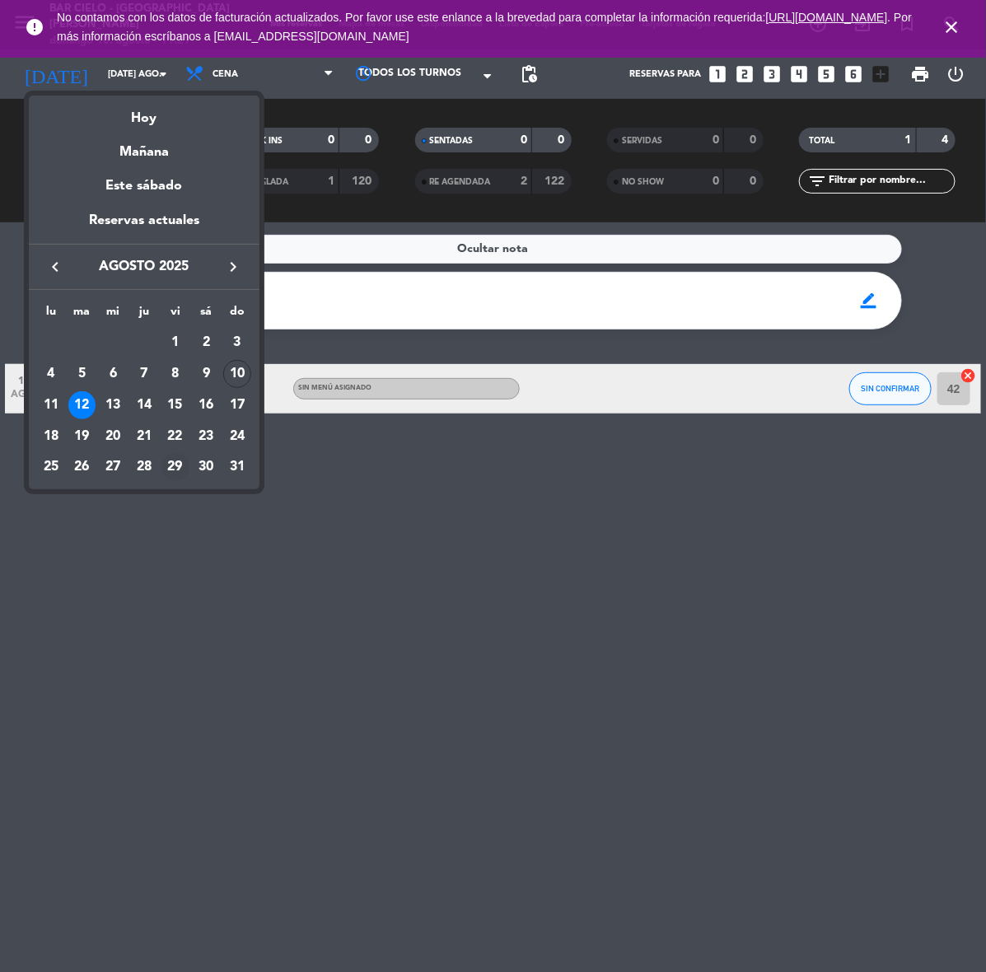
click at [177, 462] on div "29" at bounding box center [175, 467] width 28 height 28
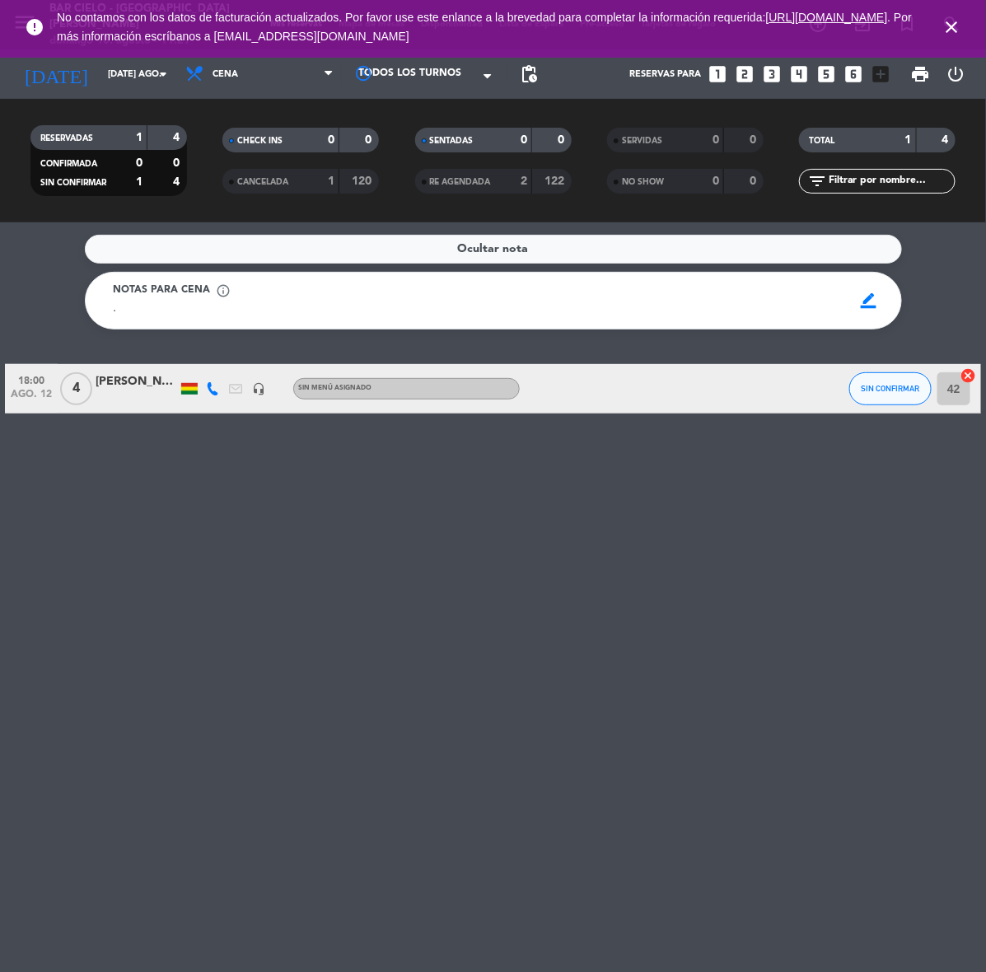
type input "vie. 29 ago."
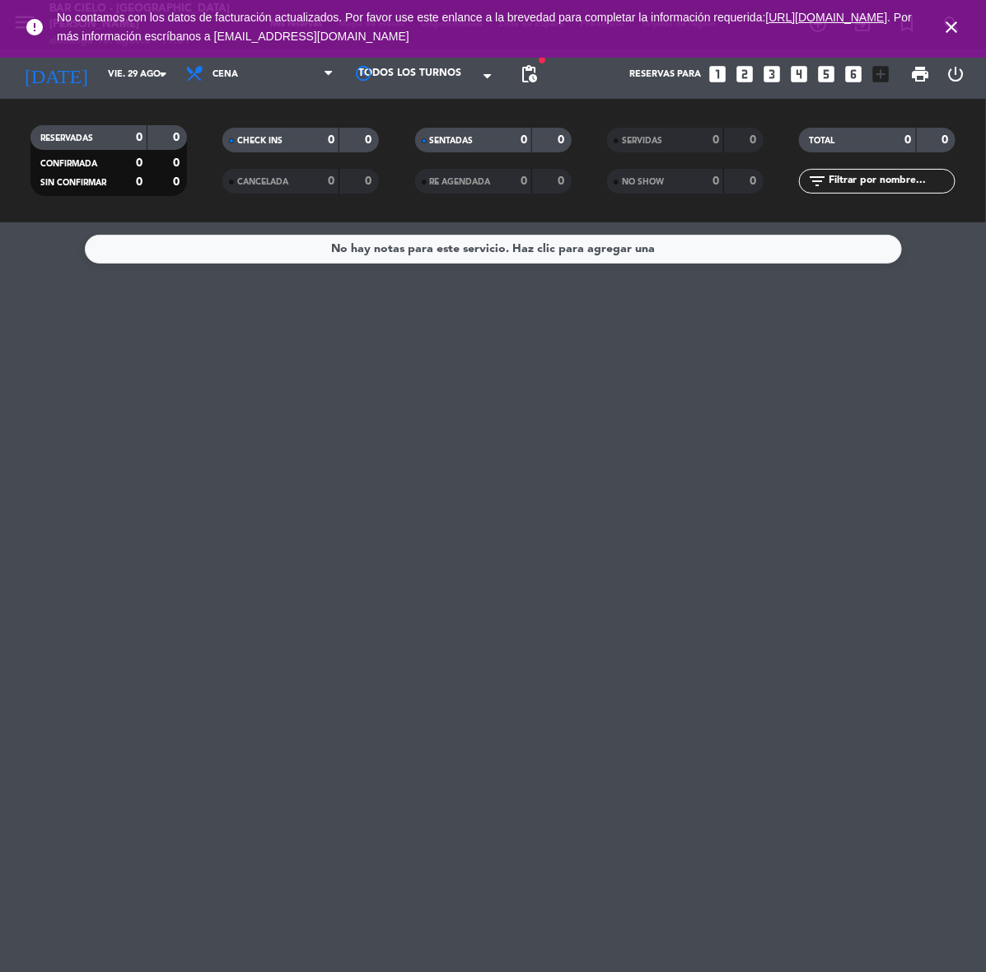
click at [779, 68] on icon "looks_3" at bounding box center [772, 73] width 21 height 21
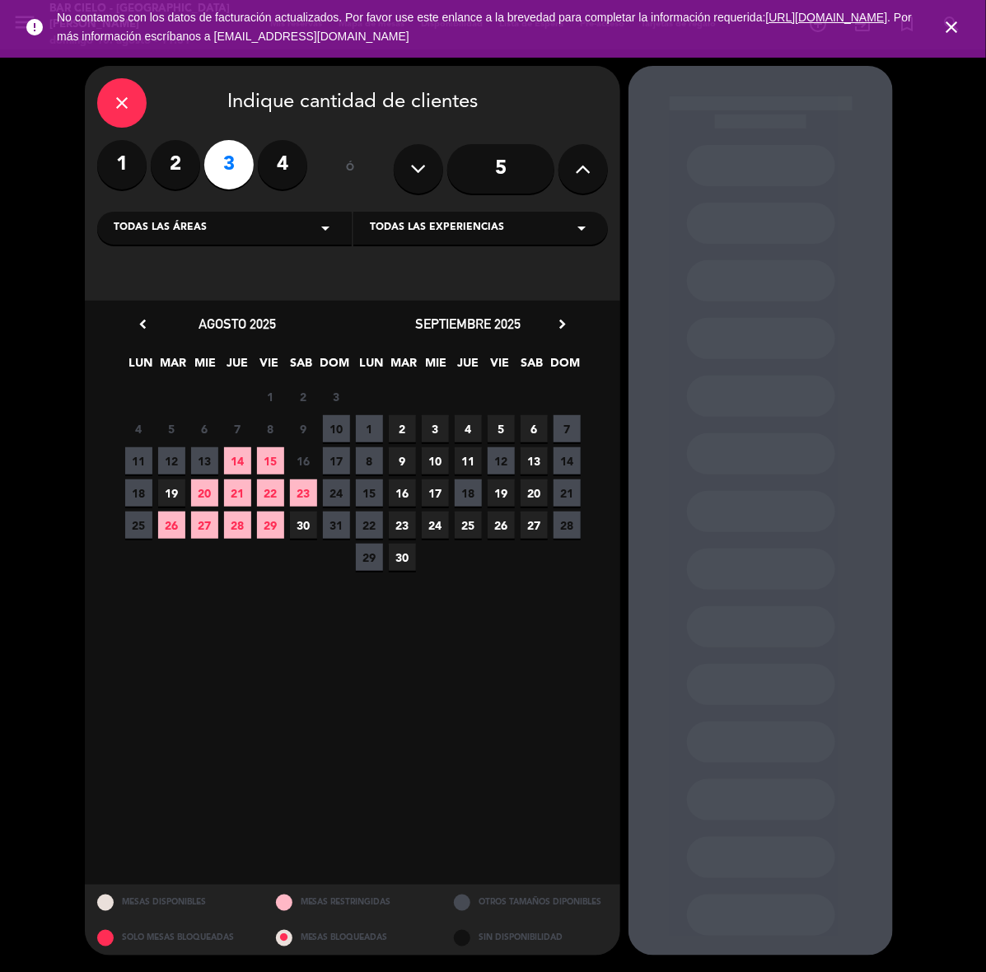
click at [200, 455] on span "13" at bounding box center [204, 460] width 27 height 27
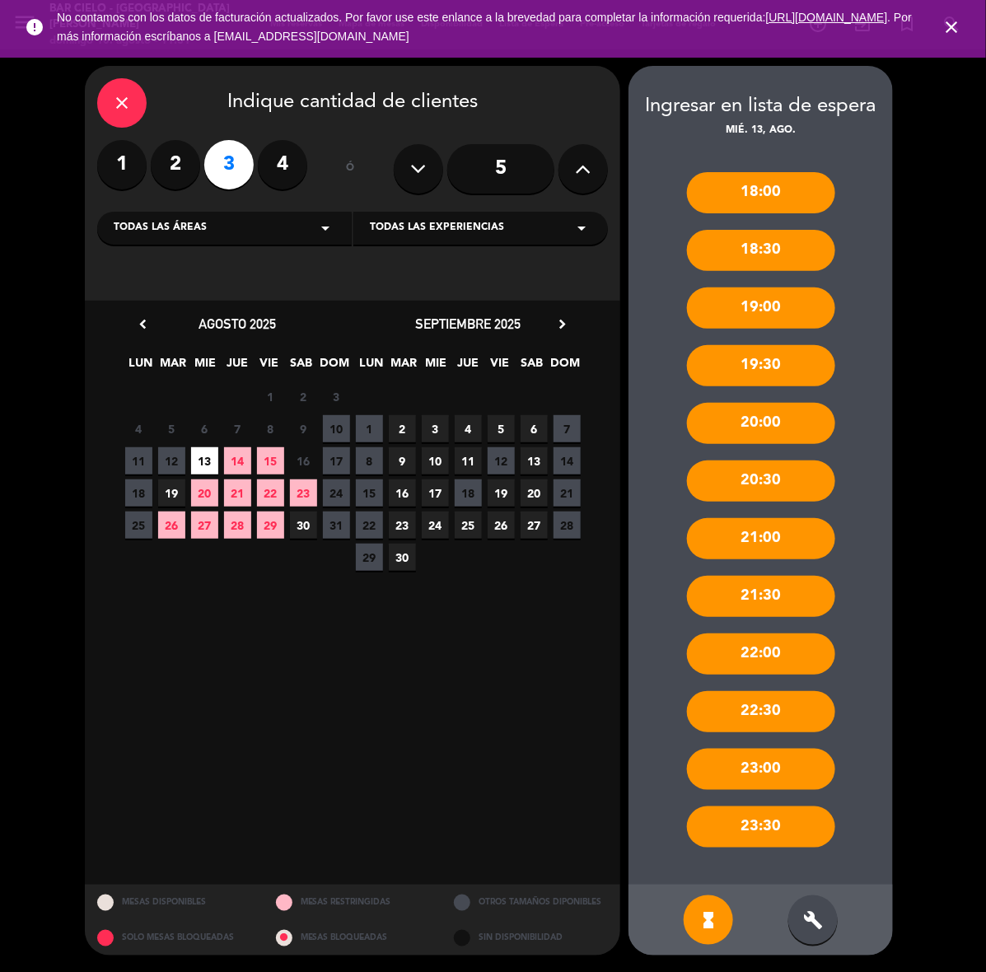
click at [830, 929] on div "build" at bounding box center [812, 919] width 49 height 49
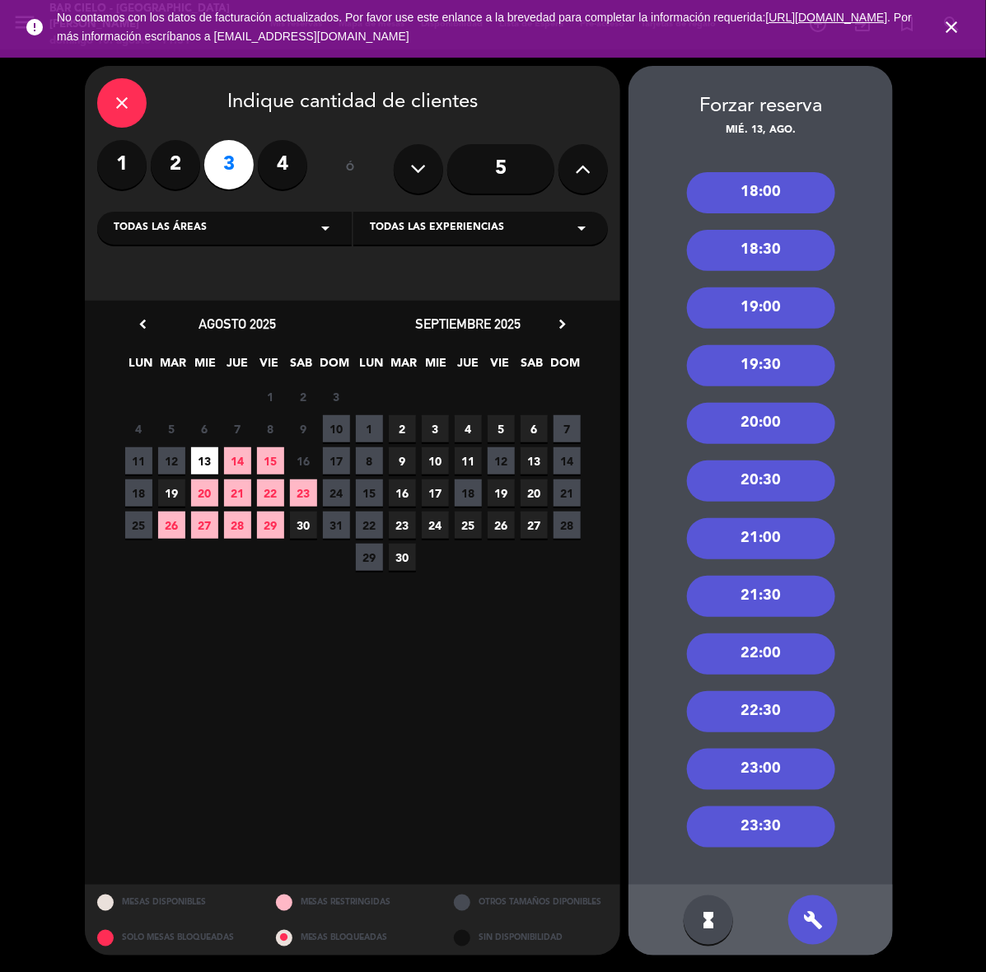
click at [773, 409] on div "20:00" at bounding box center [761, 423] width 148 height 41
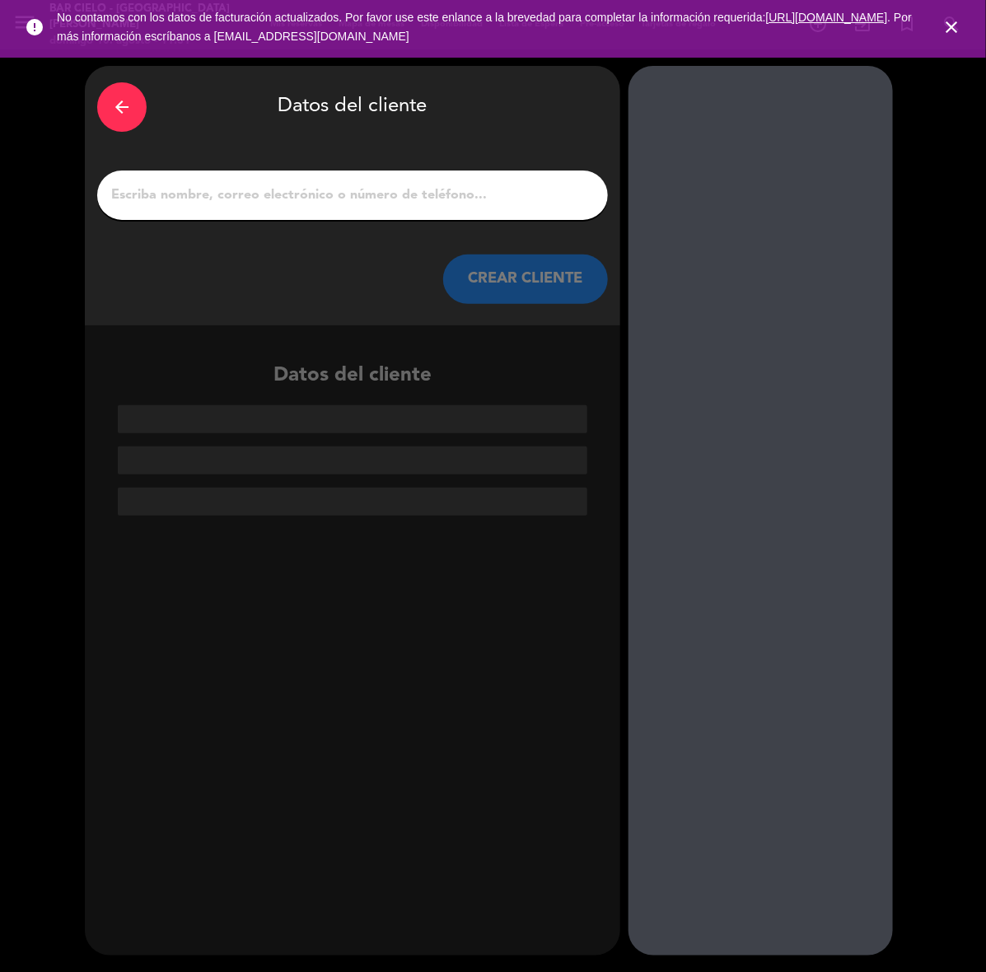
click at [416, 184] on input "1" at bounding box center [353, 195] width 486 height 23
paste input "[PERSON_NAME]"
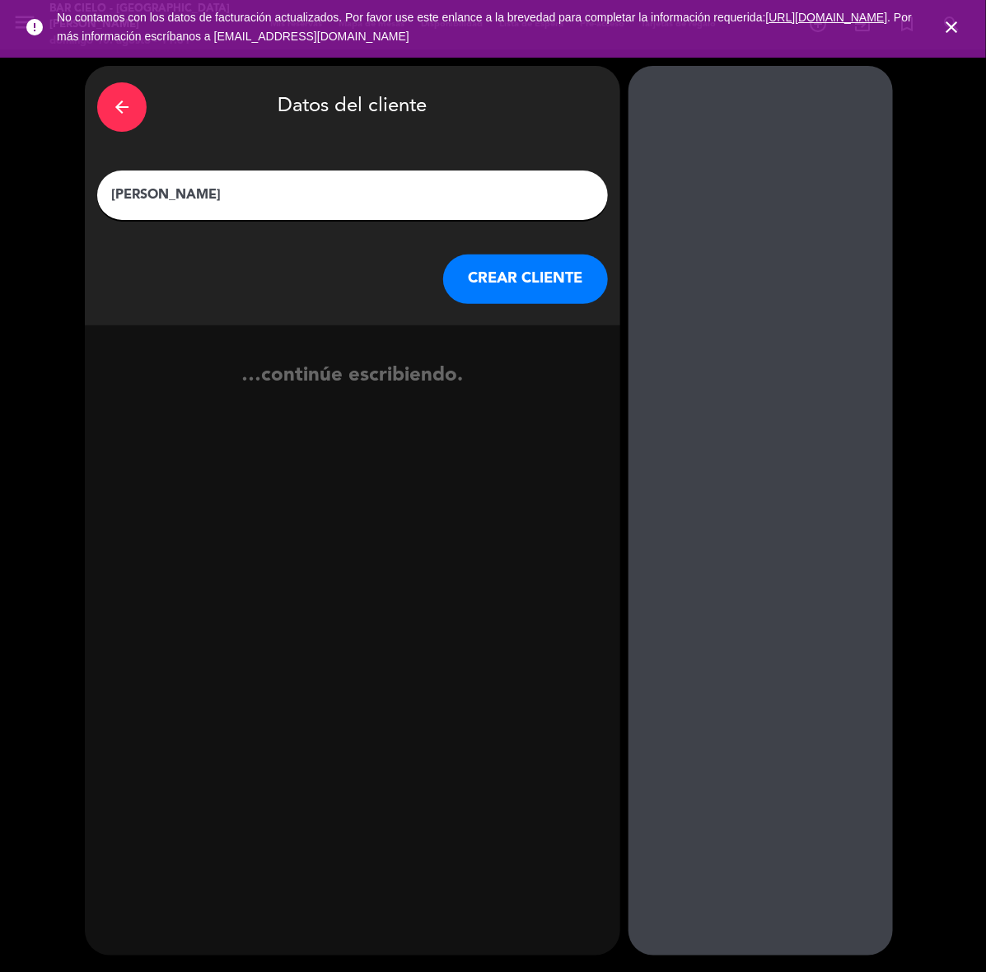
type input "[PERSON_NAME]"
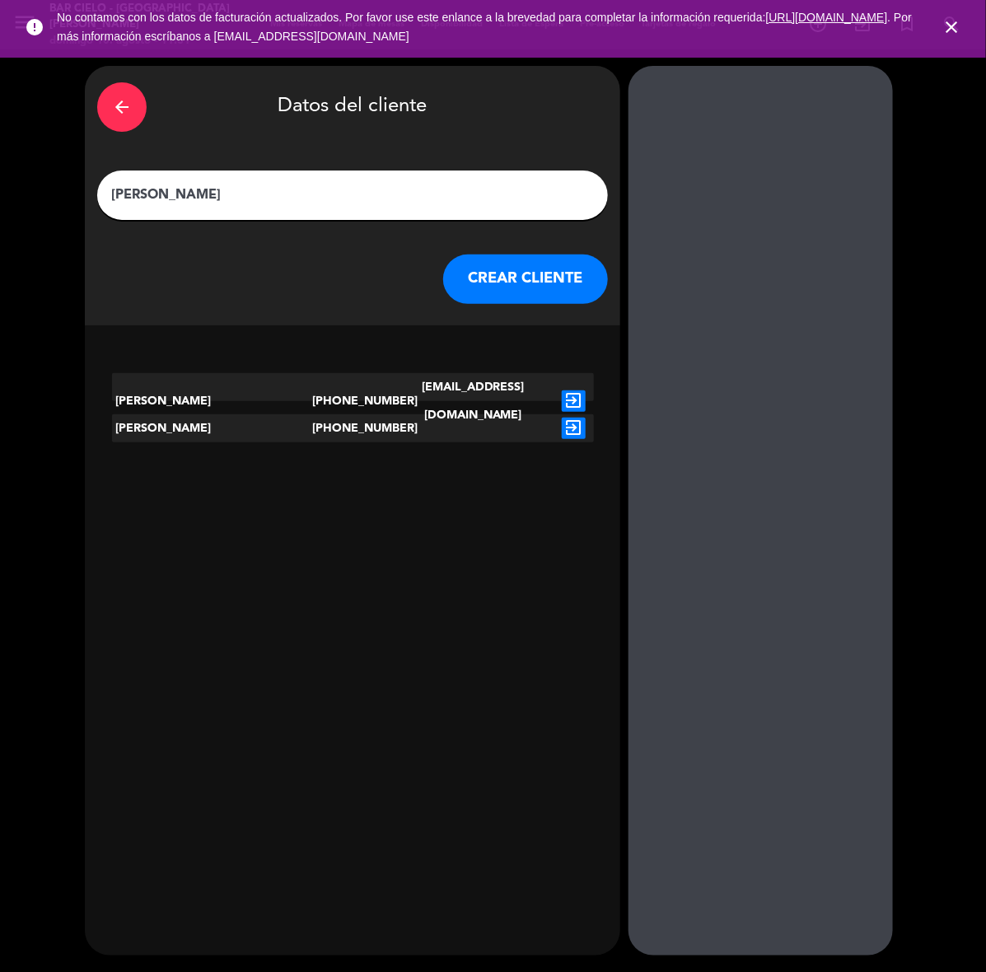
click at [566, 426] on icon "exit_to_app" at bounding box center [574, 428] width 24 height 21
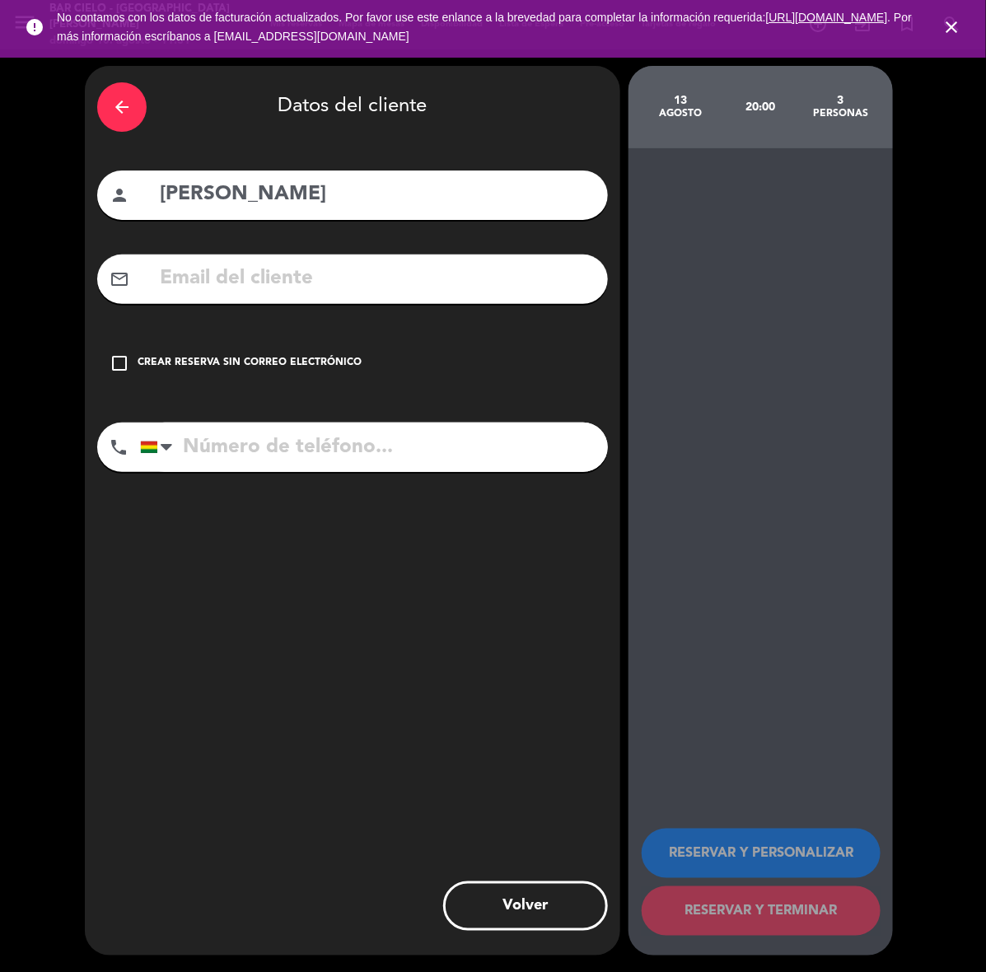
type input "[PHONE_NUMBER]"
click at [462, 274] on input "text" at bounding box center [376, 279] width 437 height 34
paste input "[EMAIL_ADDRESS]"
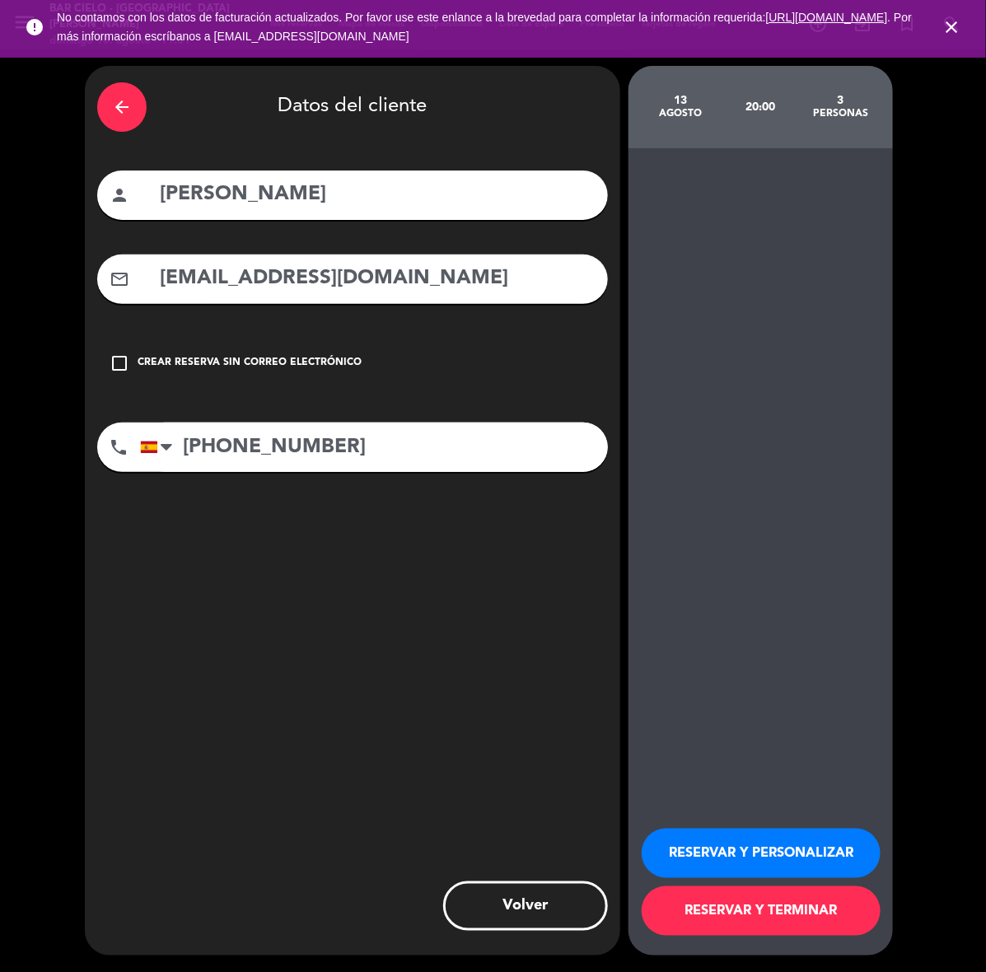
type input "[EMAIL_ADDRESS][DOMAIN_NAME]"
click at [117, 92] on div "arrow_back" at bounding box center [121, 106] width 49 height 49
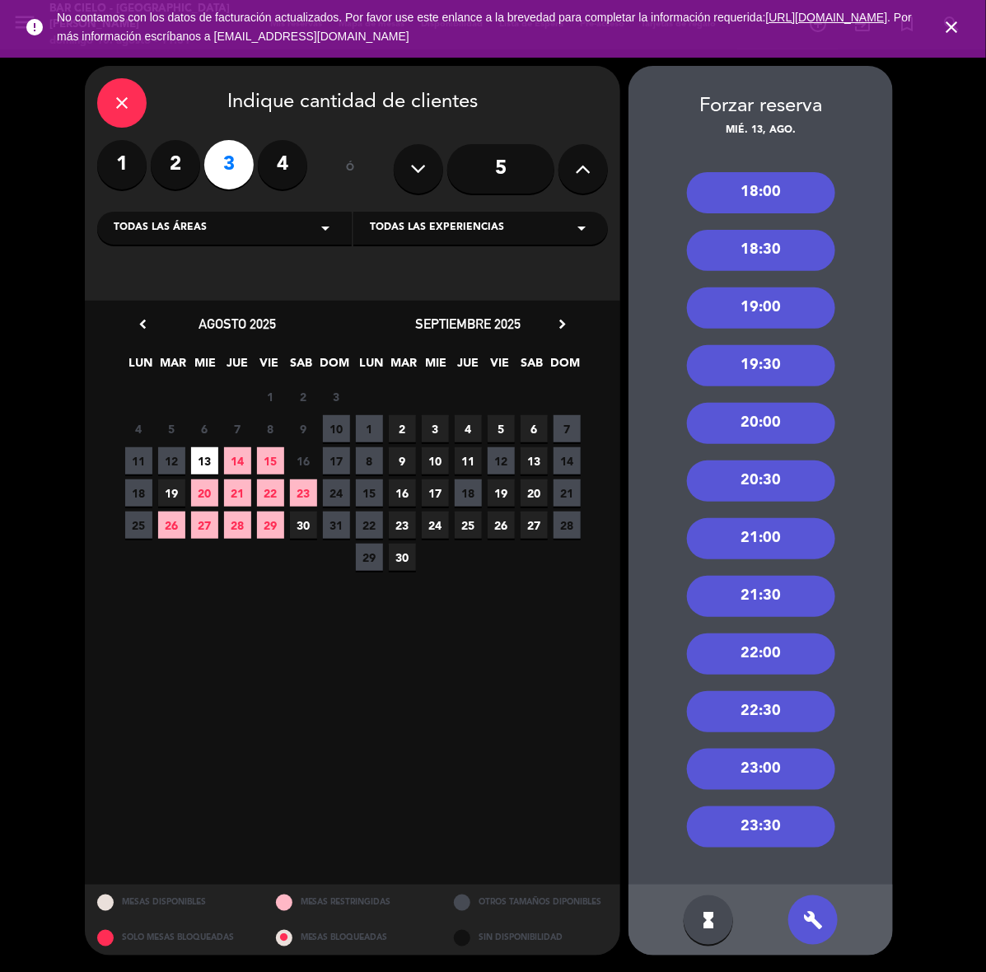
click at [250, 457] on div "11 12 13 14 15 16 Cerrado 17" at bounding box center [237, 461] width 231 height 32
click at [248, 457] on span "14" at bounding box center [237, 460] width 27 height 27
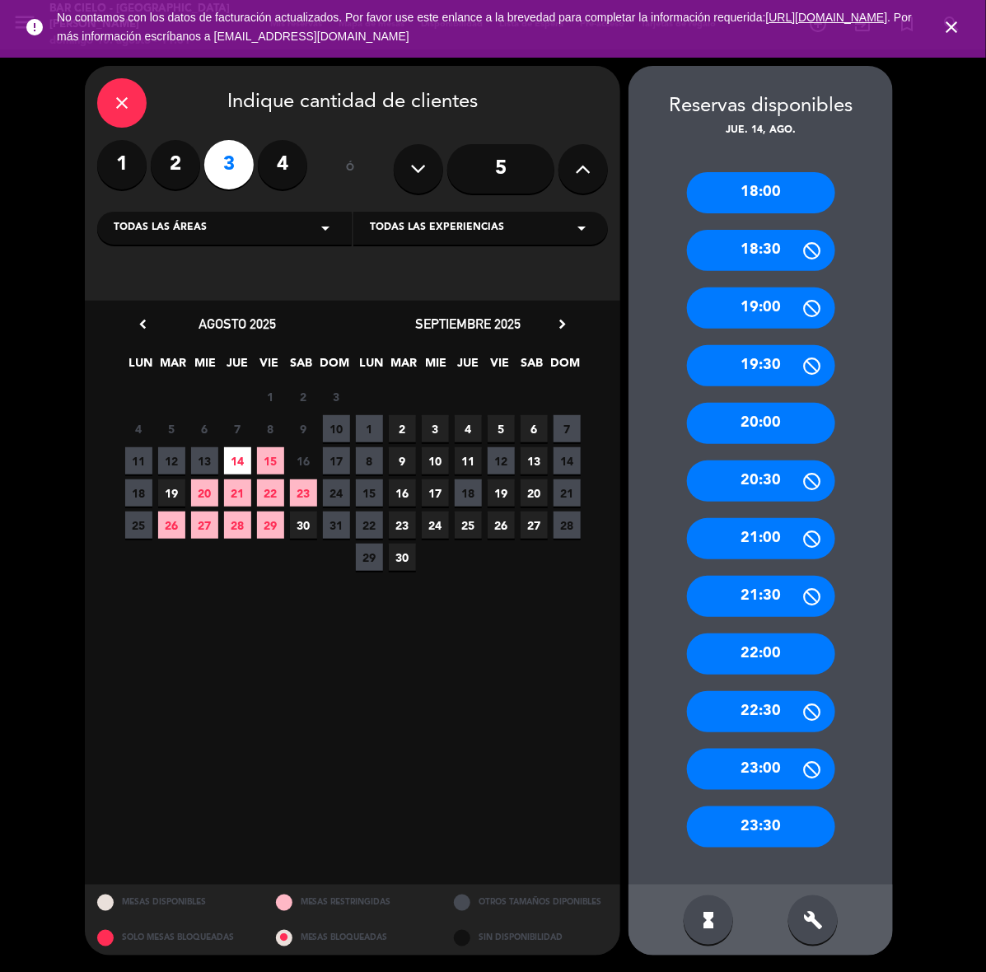
click at [781, 427] on div "20:00" at bounding box center [761, 423] width 148 height 41
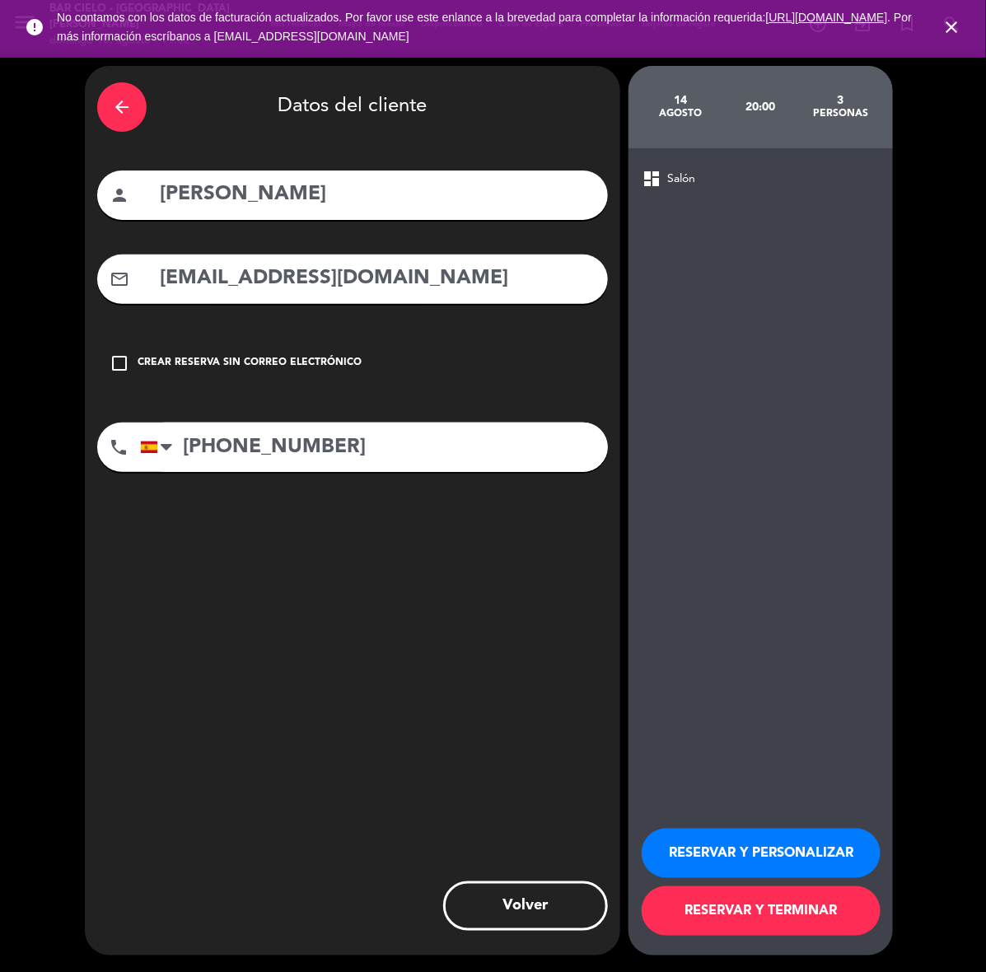
click at [788, 917] on button "RESERVAR Y TERMINAR" at bounding box center [761, 910] width 239 height 49
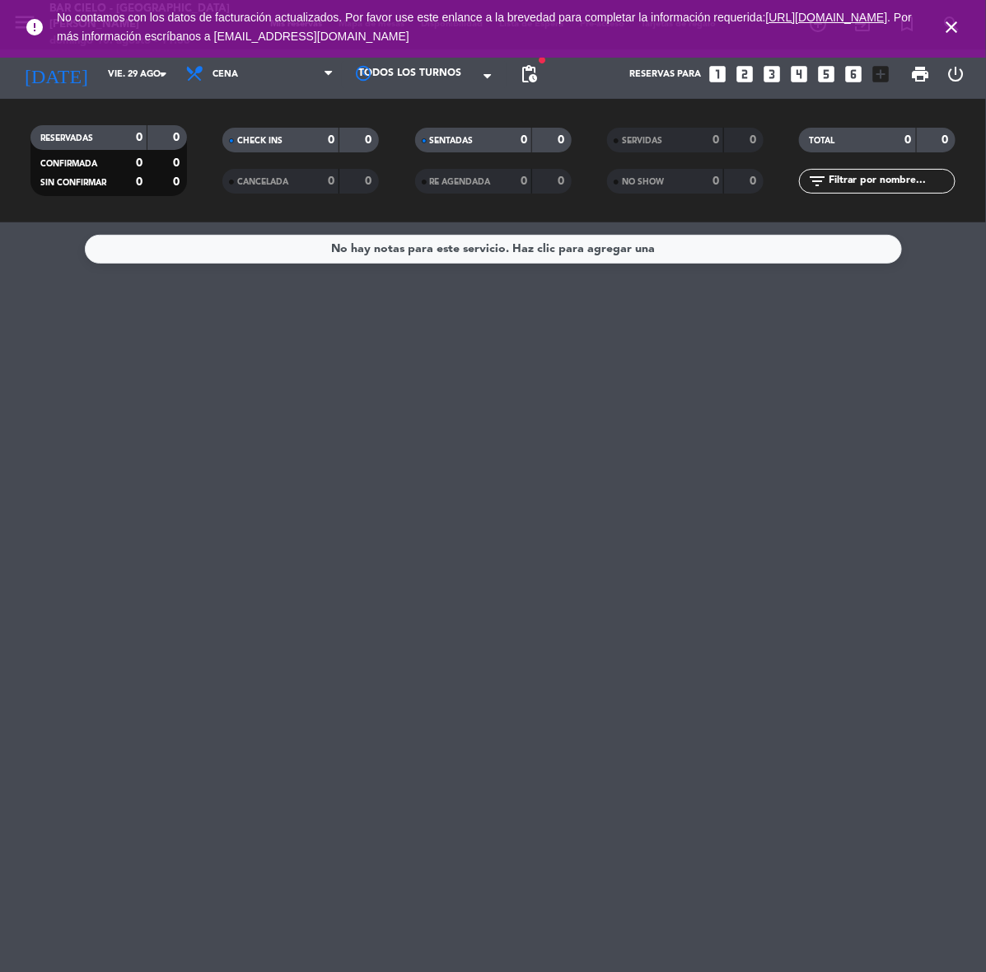
click at [76, 54] on div "error No contamos con los datos de facturación actualizados. Por favor use este…" at bounding box center [493, 29] width 986 height 58
click at [100, 75] on input "vie. 29 ago." at bounding box center [162, 74] width 124 height 27
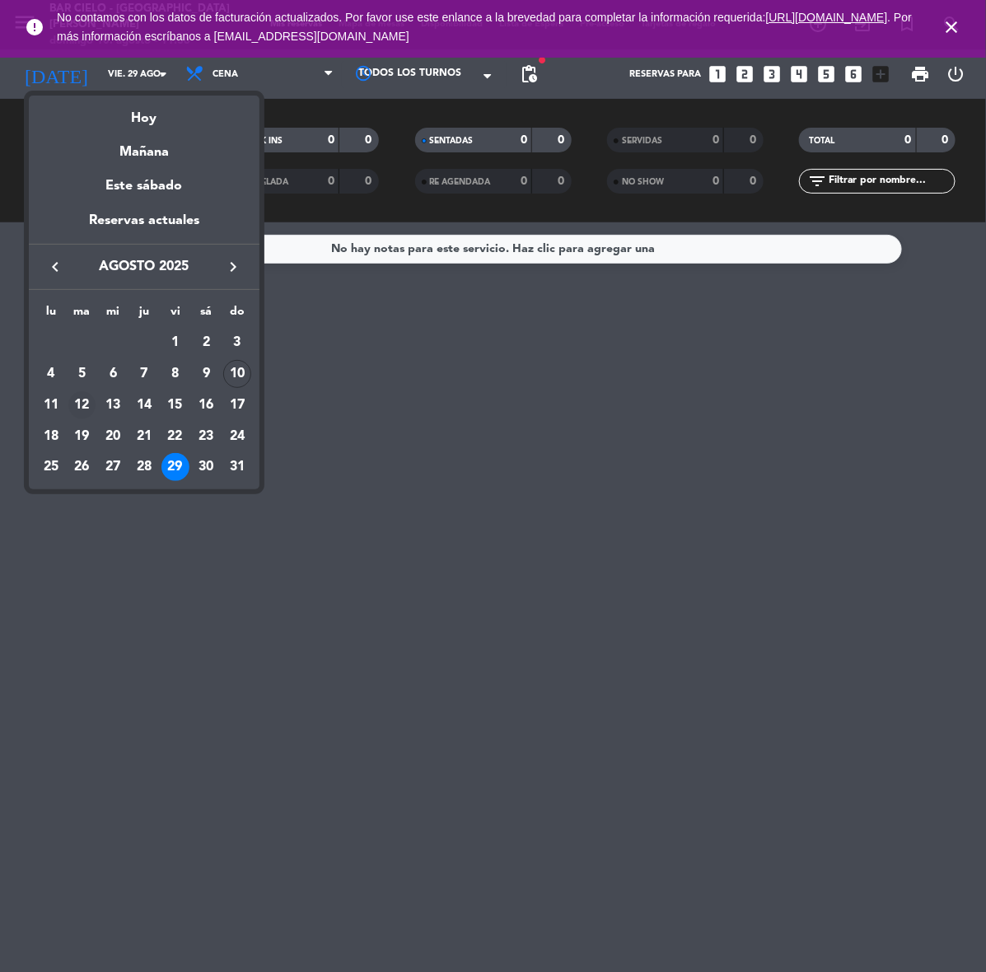
click at [77, 396] on div "12" at bounding box center [82, 405] width 28 height 28
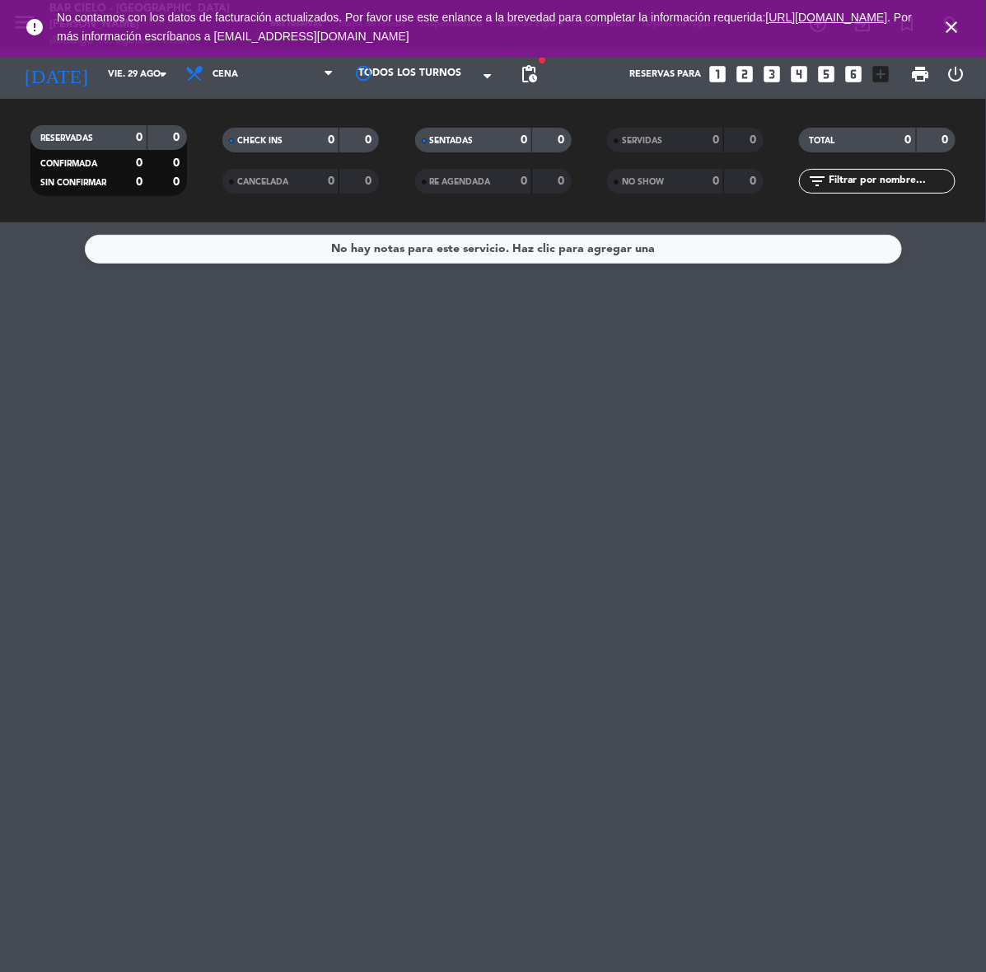
type input "[DATE] ago."
